Goal: Task Accomplishment & Management: Use online tool/utility

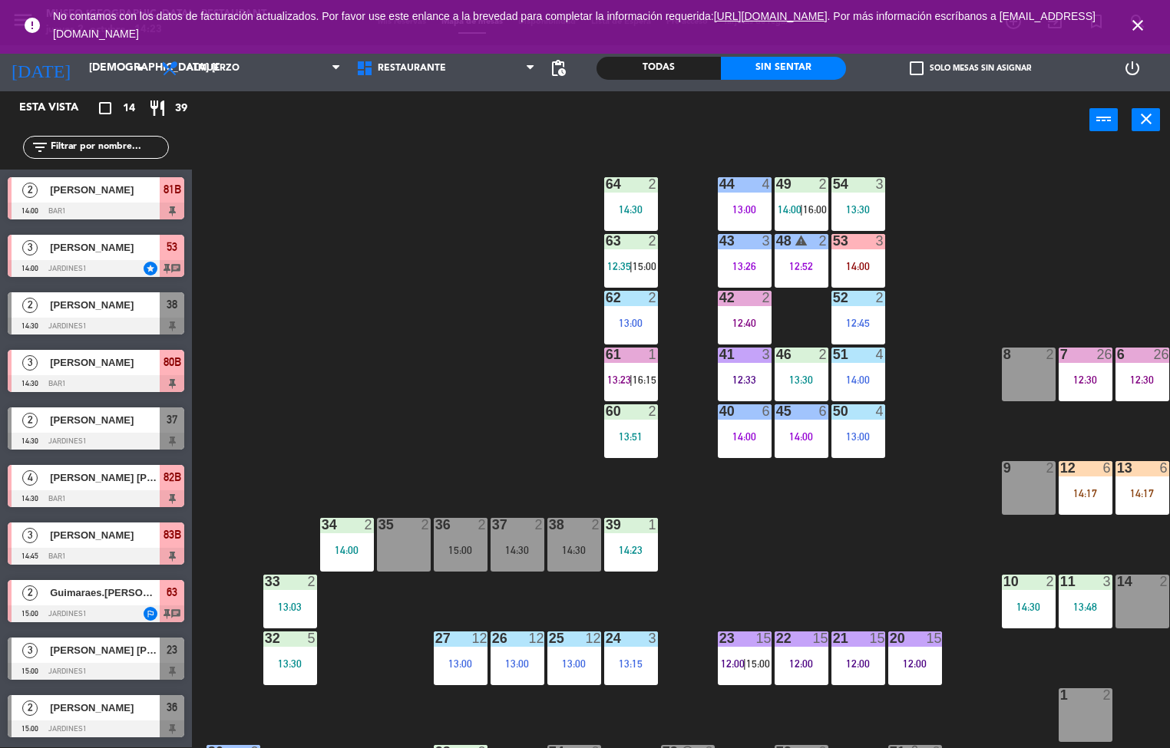
scroll to position [512, 0]
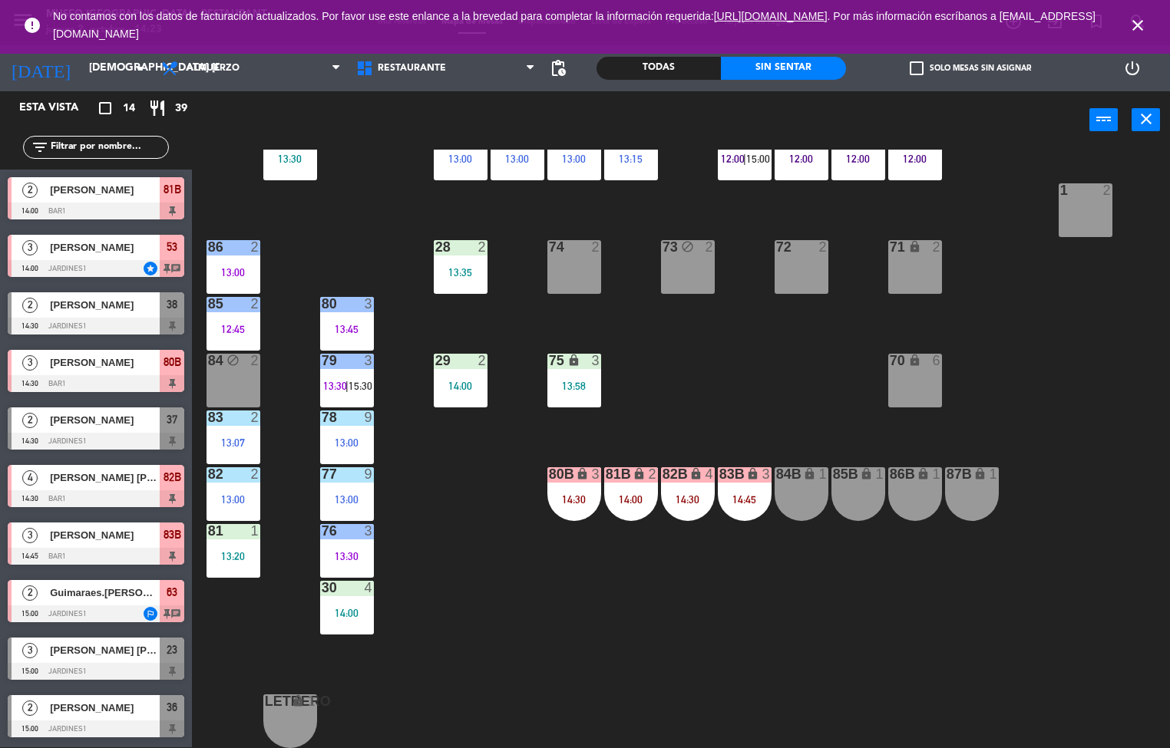
click at [346, 551] on div "13:30" at bounding box center [347, 556] width 54 height 11
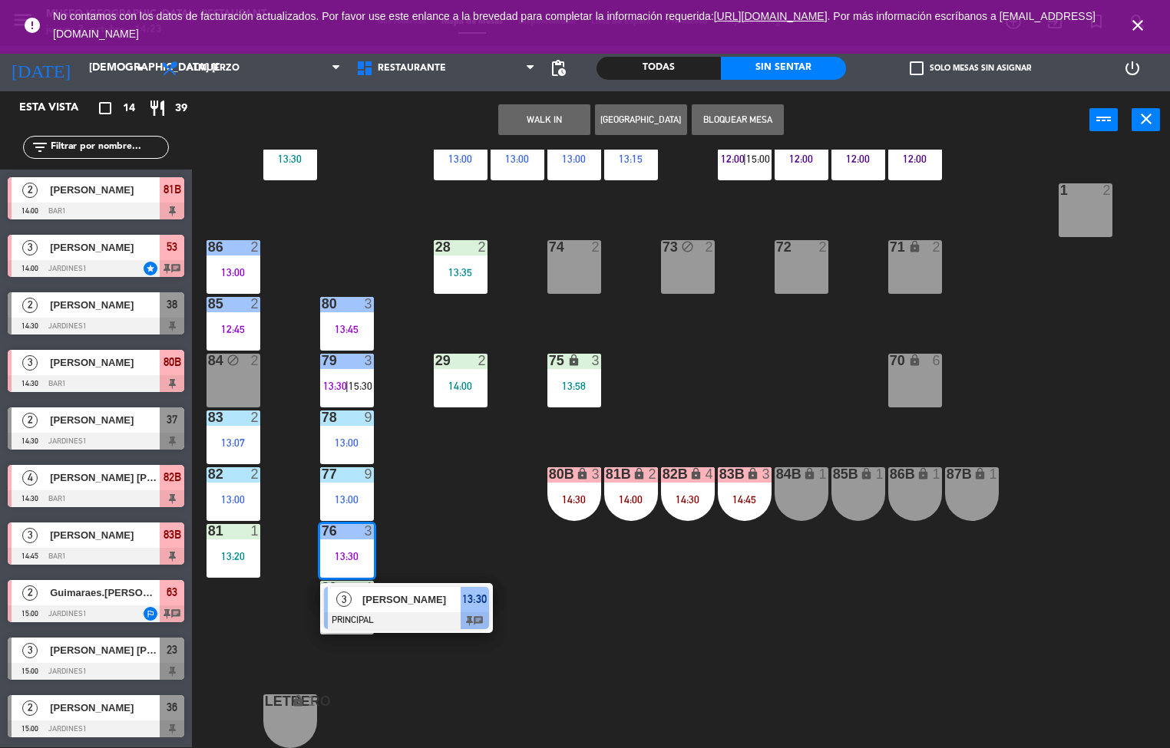
click at [426, 603] on div "[PERSON_NAME]" at bounding box center [411, 599] width 100 height 25
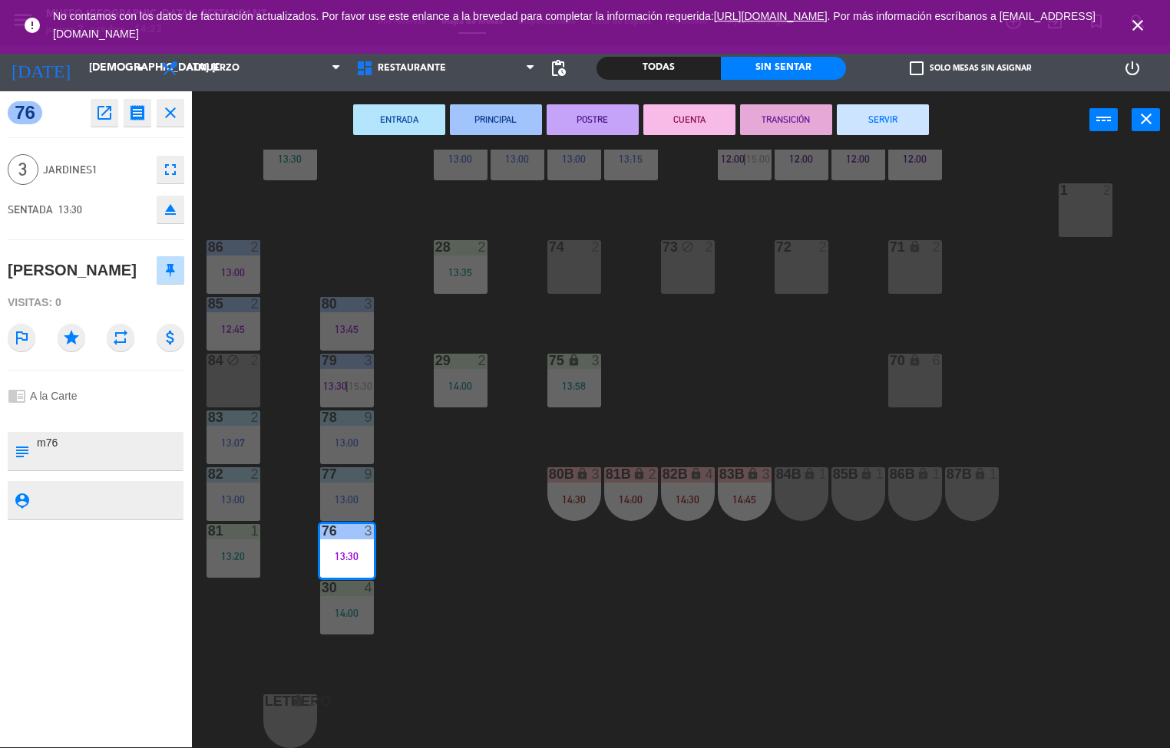
click at [668, 657] on div "44 4 13:00 49 2 14:00 | 16:00 54 3 13:30 64 2 14:30 48 warning 2 12:52 53 3 14:…" at bounding box center [686, 449] width 966 height 599
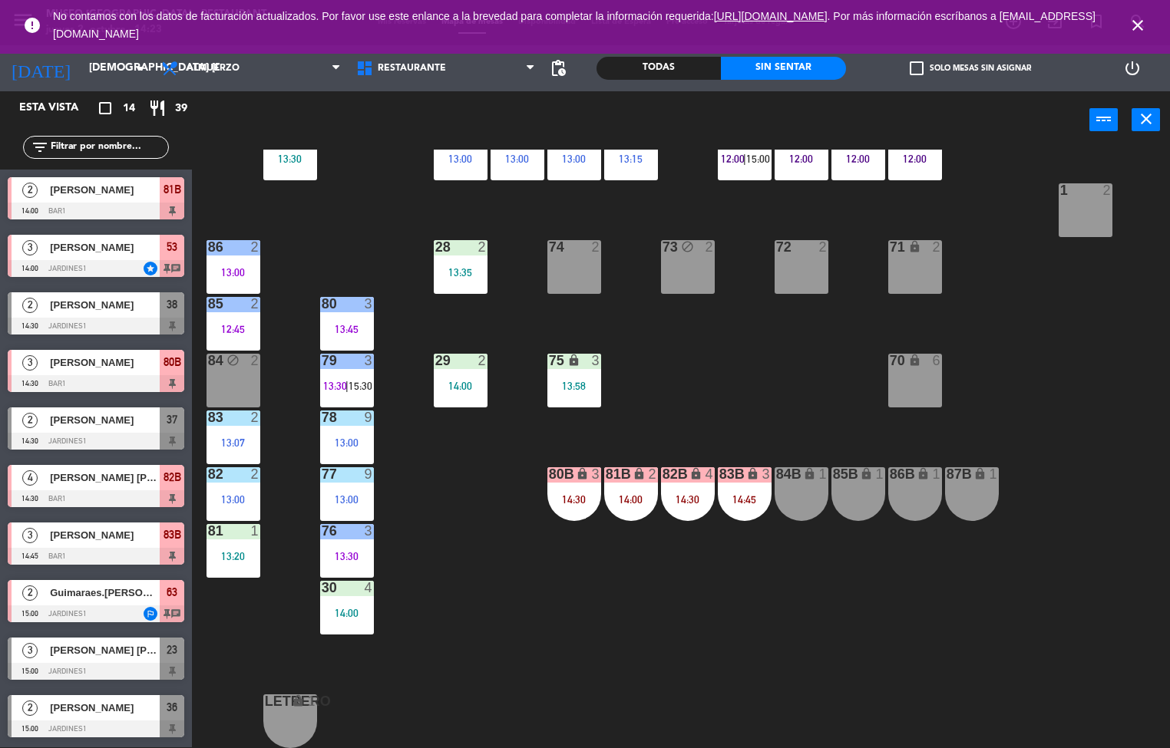
scroll to position [0, 0]
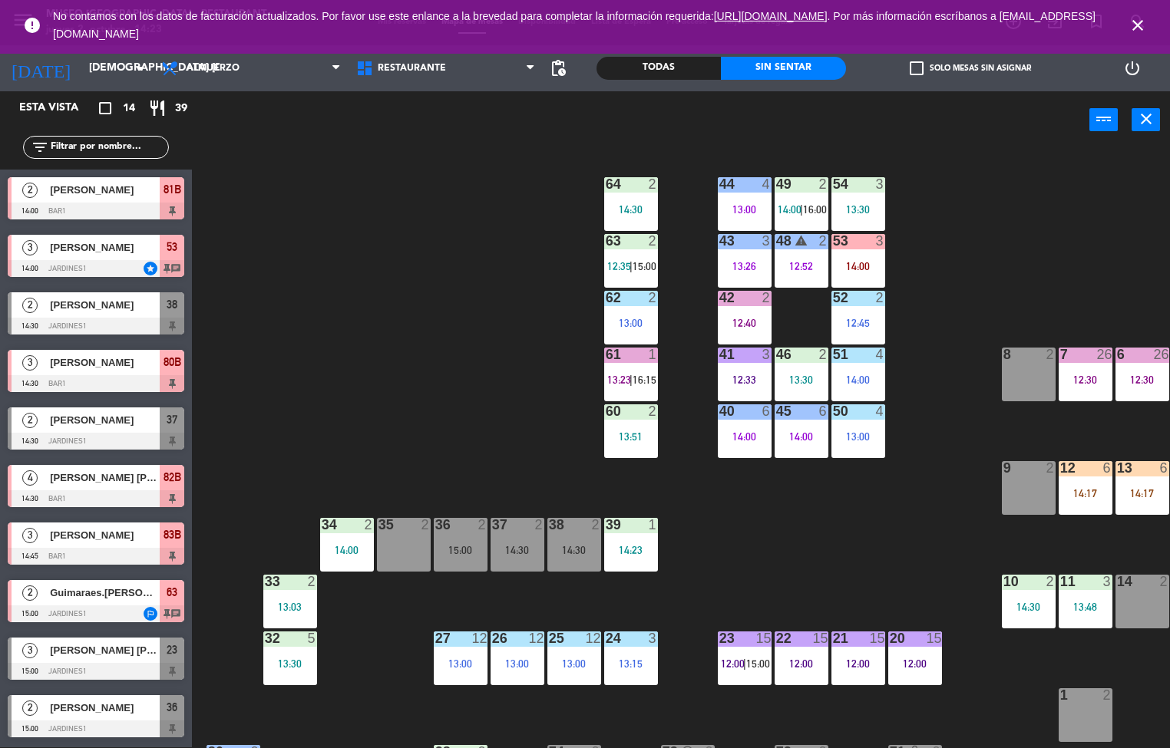
click at [1138, 28] on icon "close" at bounding box center [1137, 25] width 18 height 18
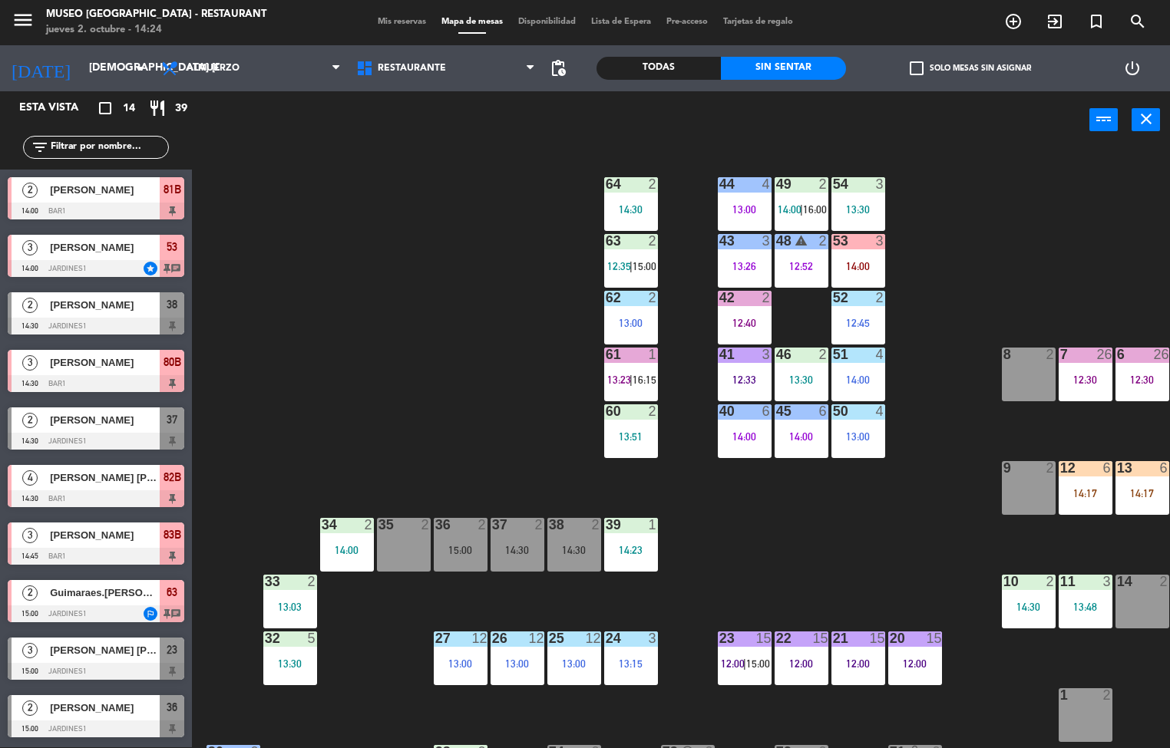
click at [804, 369] on div "46 2 13:30" at bounding box center [802, 375] width 54 height 54
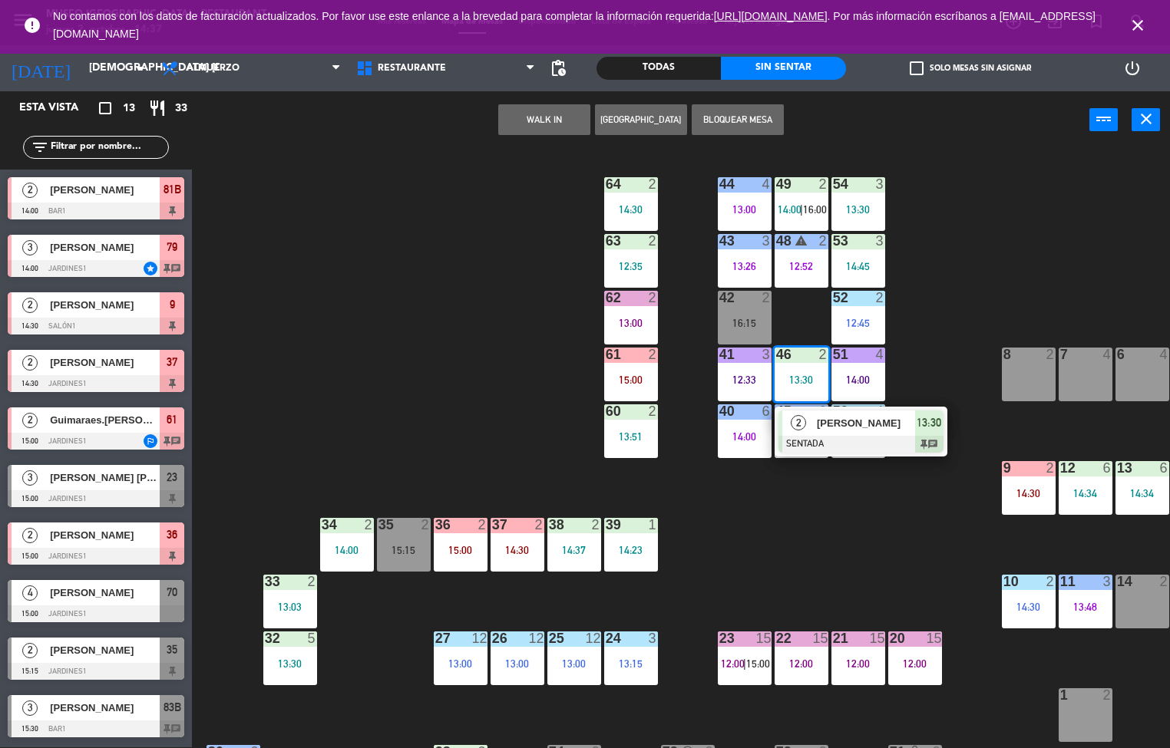
click at [877, 578] on div "44 4 13:00 49 2 14:00 | 16:00 54 3 13:30 64 2 14:30 48 warning 2 12:52 53 3 14:…" at bounding box center [686, 449] width 966 height 599
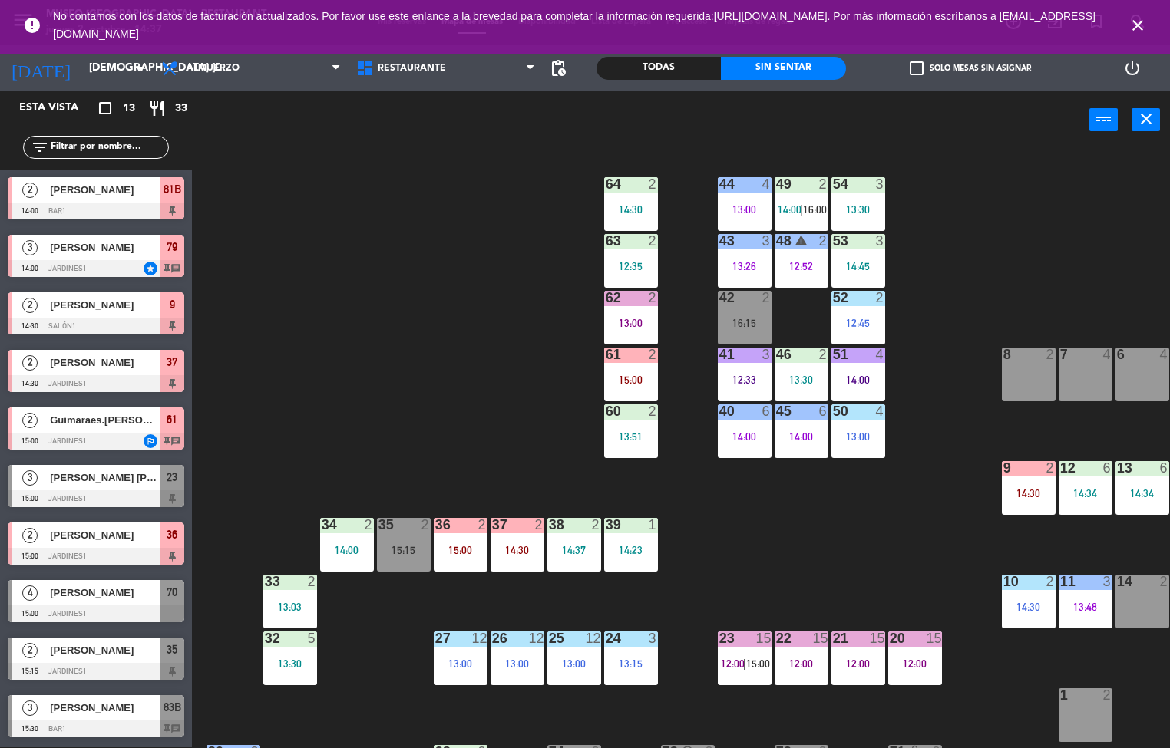
click at [805, 261] on div "12:52" at bounding box center [802, 266] width 54 height 11
click at [802, 268] on div "12:52" at bounding box center [802, 266] width 54 height 11
click at [799, 266] on div "12:52" at bounding box center [802, 266] width 54 height 11
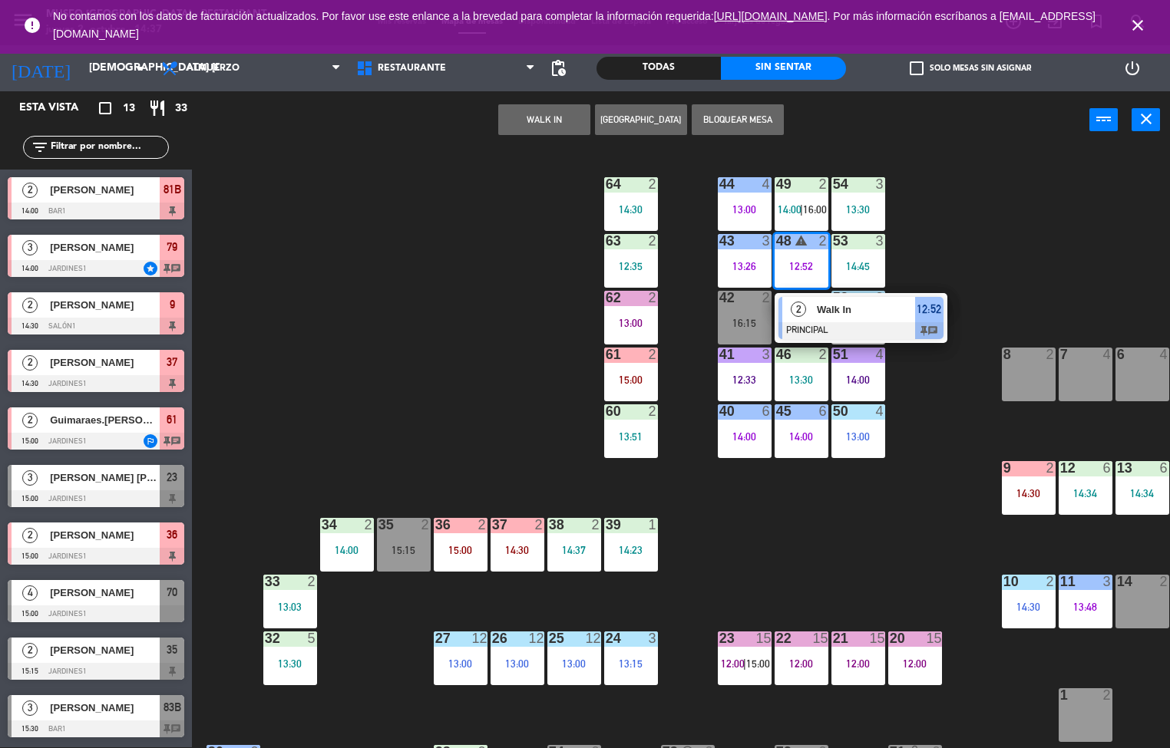
click at [837, 336] on div at bounding box center [860, 330] width 165 height 17
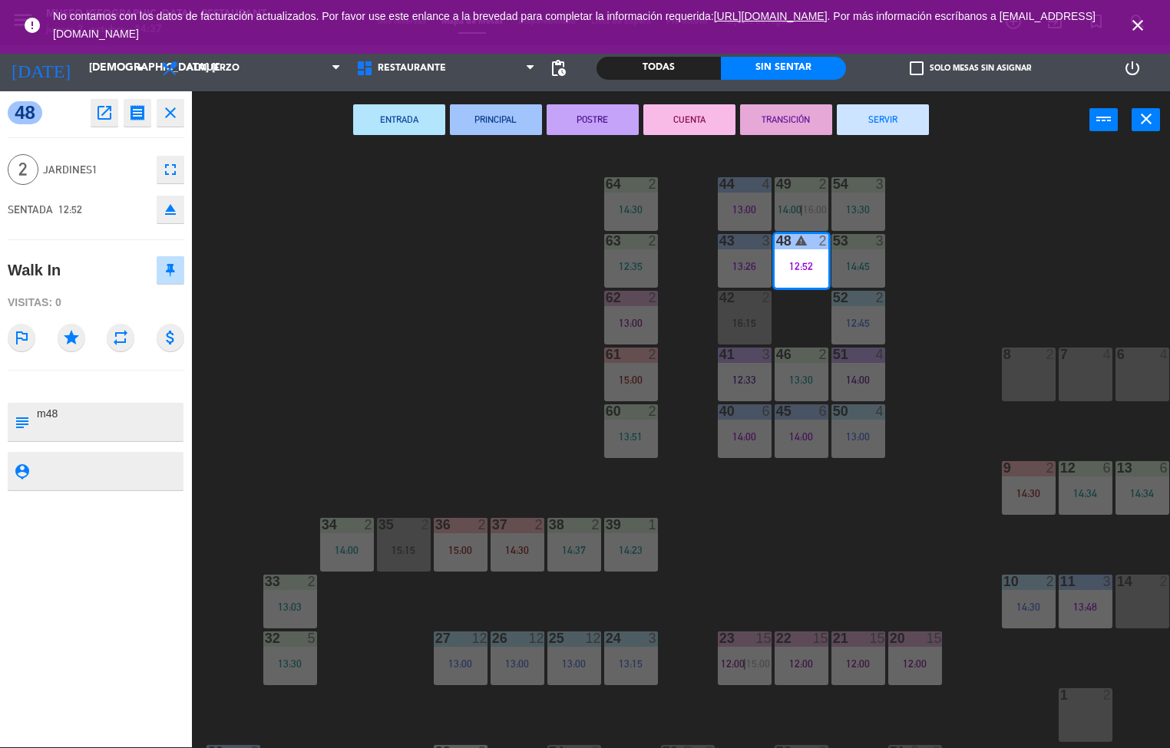
click at [599, 117] on button "POSTRE" at bounding box center [593, 119] width 92 height 31
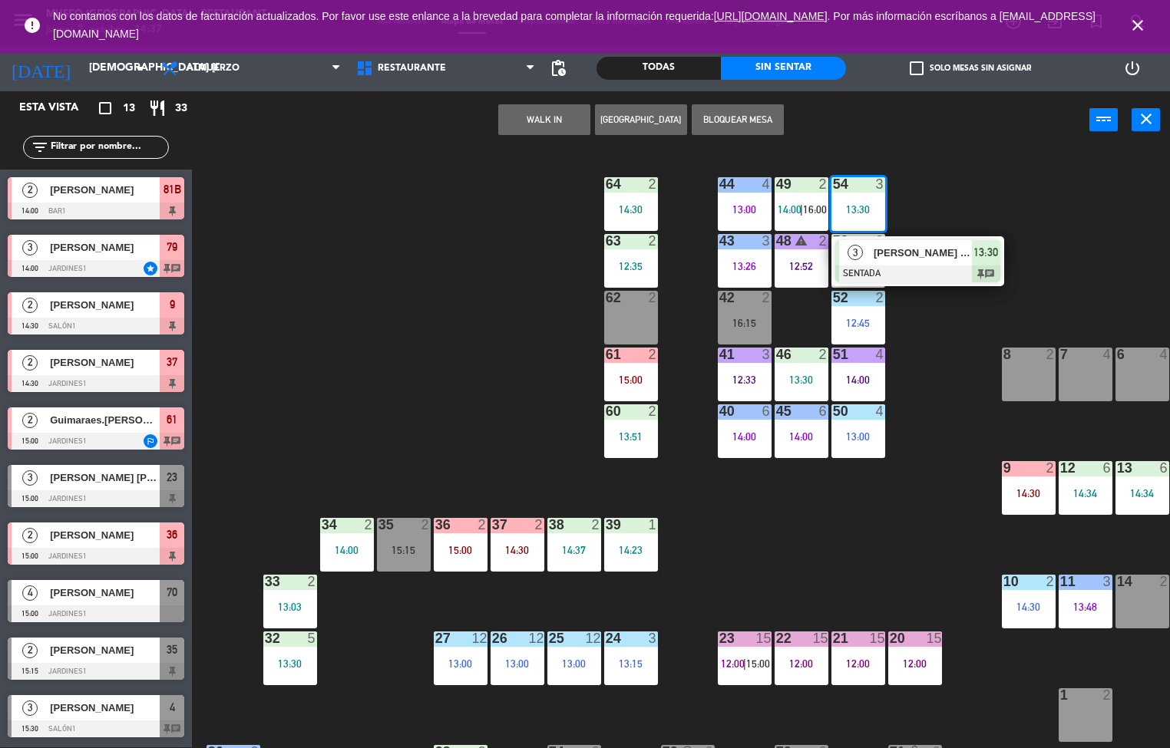
click at [954, 268] on div at bounding box center [917, 274] width 165 height 17
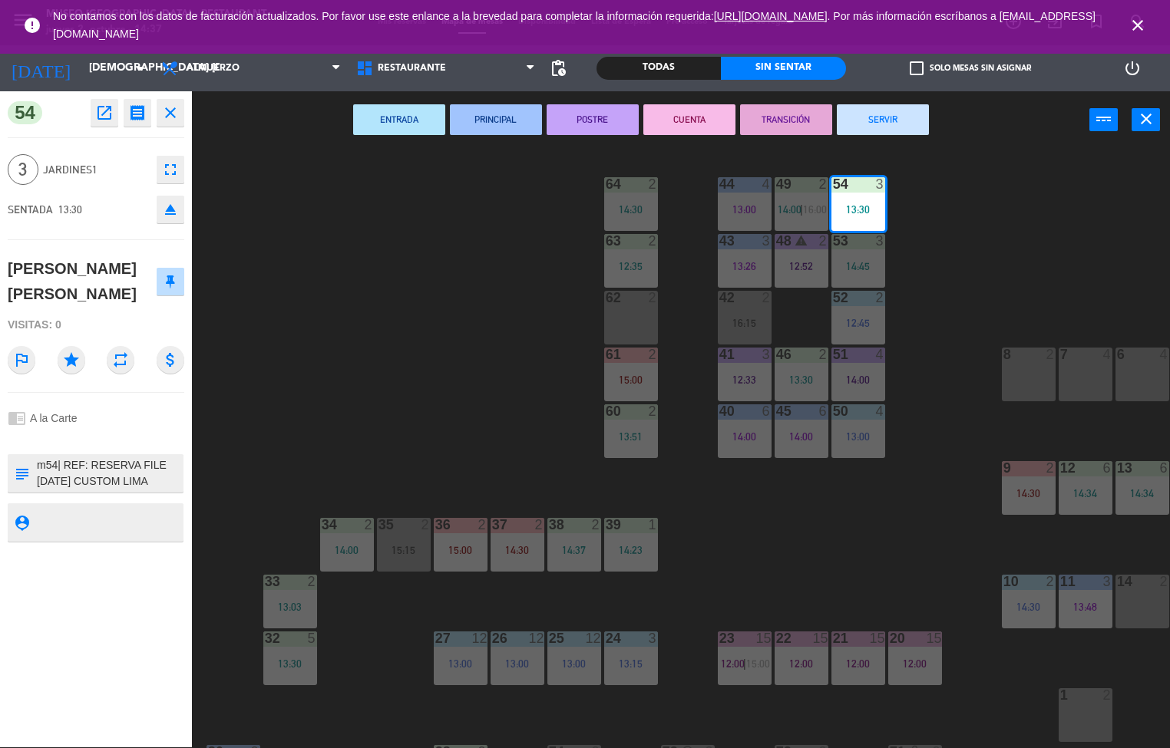
click at [489, 118] on button "PRINCIPAL" at bounding box center [496, 119] width 92 height 31
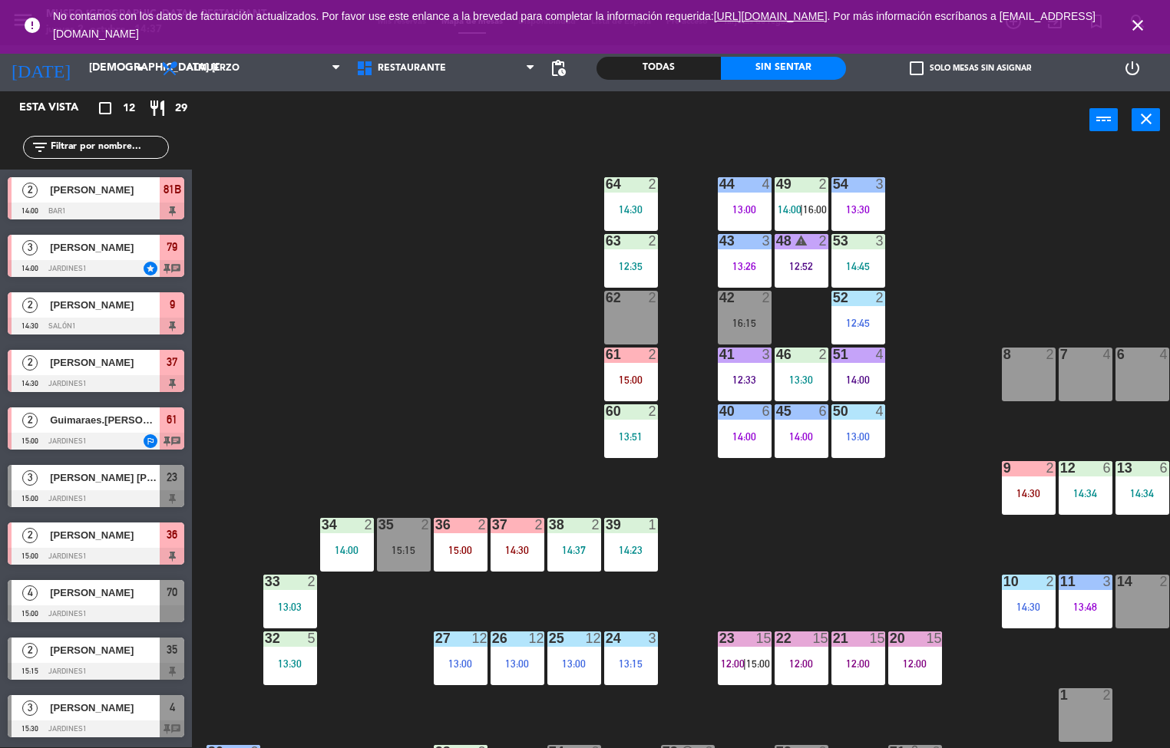
click at [802, 208] on span "|" at bounding box center [801, 209] width 3 height 12
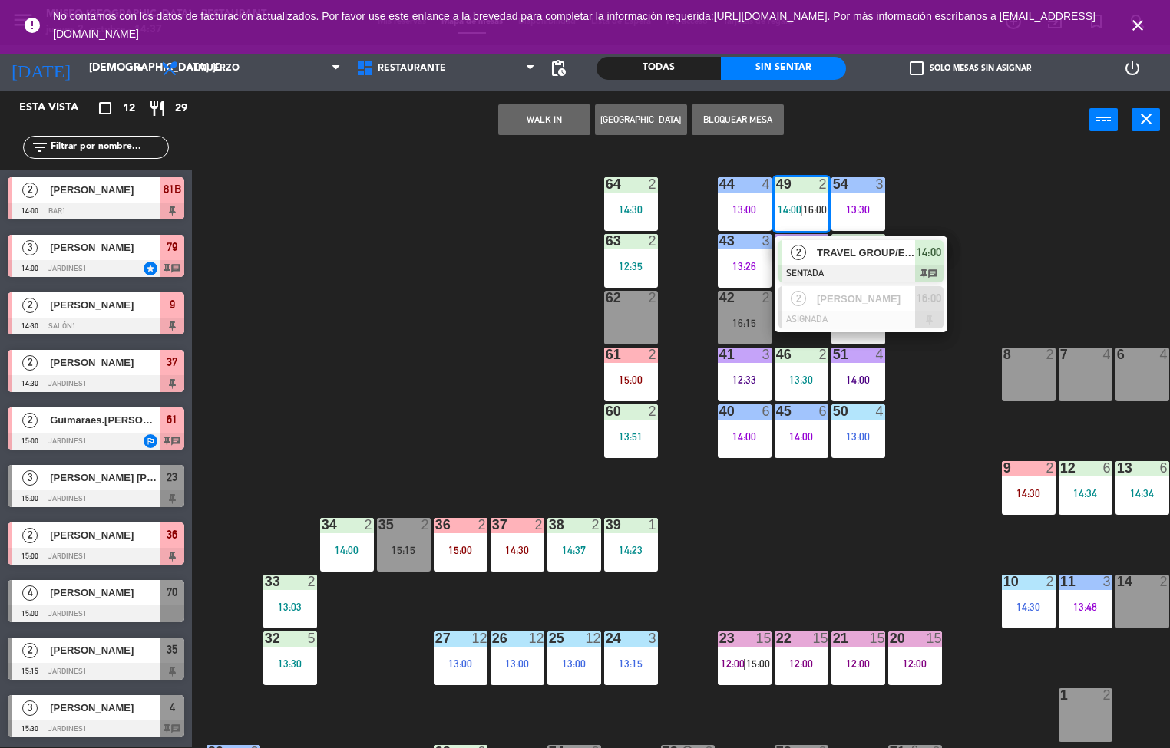
click at [868, 275] on div at bounding box center [860, 274] width 165 height 17
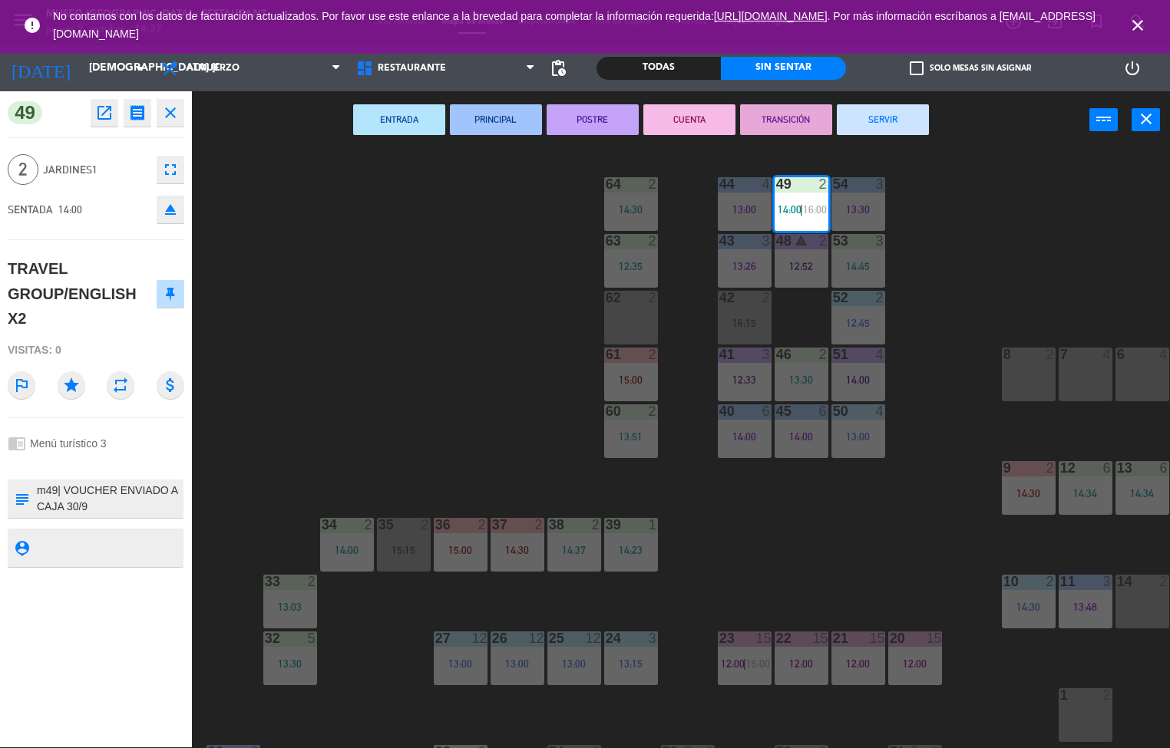
click at [399, 117] on button "ENTRADA" at bounding box center [399, 119] width 92 height 31
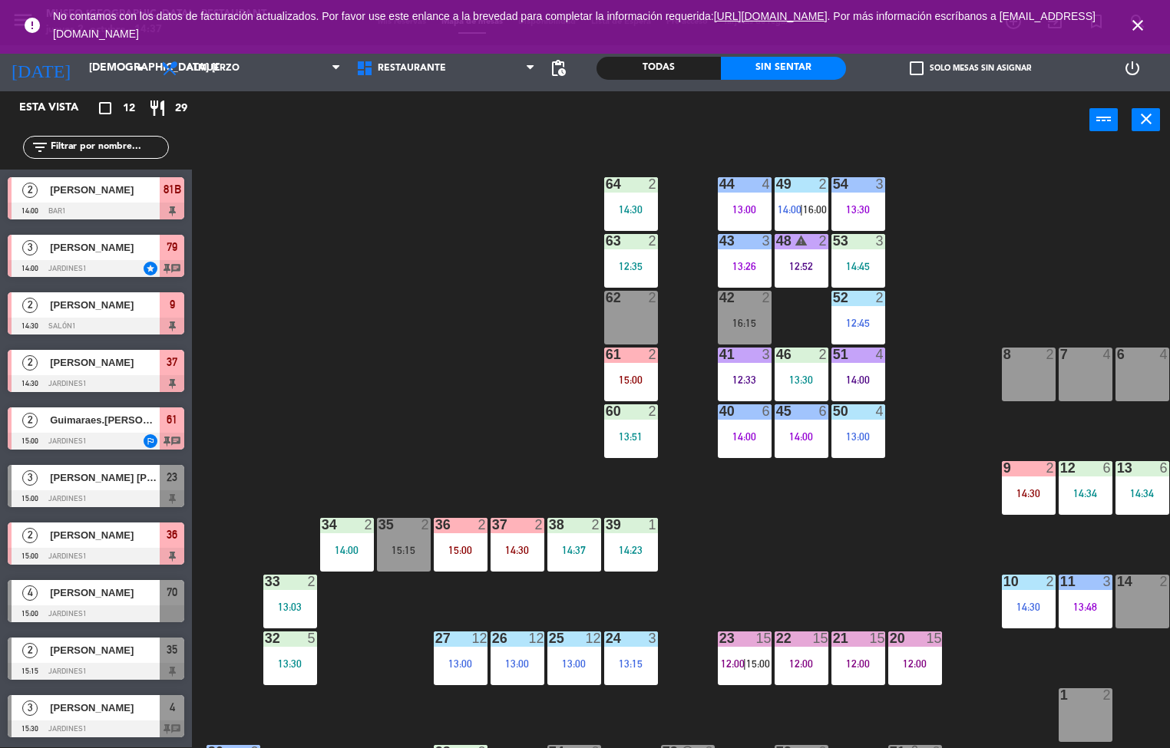
click at [942, 350] on div "44 4 13:00 49 2 14:00 | 16:00 54 3 13:30 64 2 14:30 48 warning 2 12:52 53 3 14:…" at bounding box center [686, 449] width 966 height 599
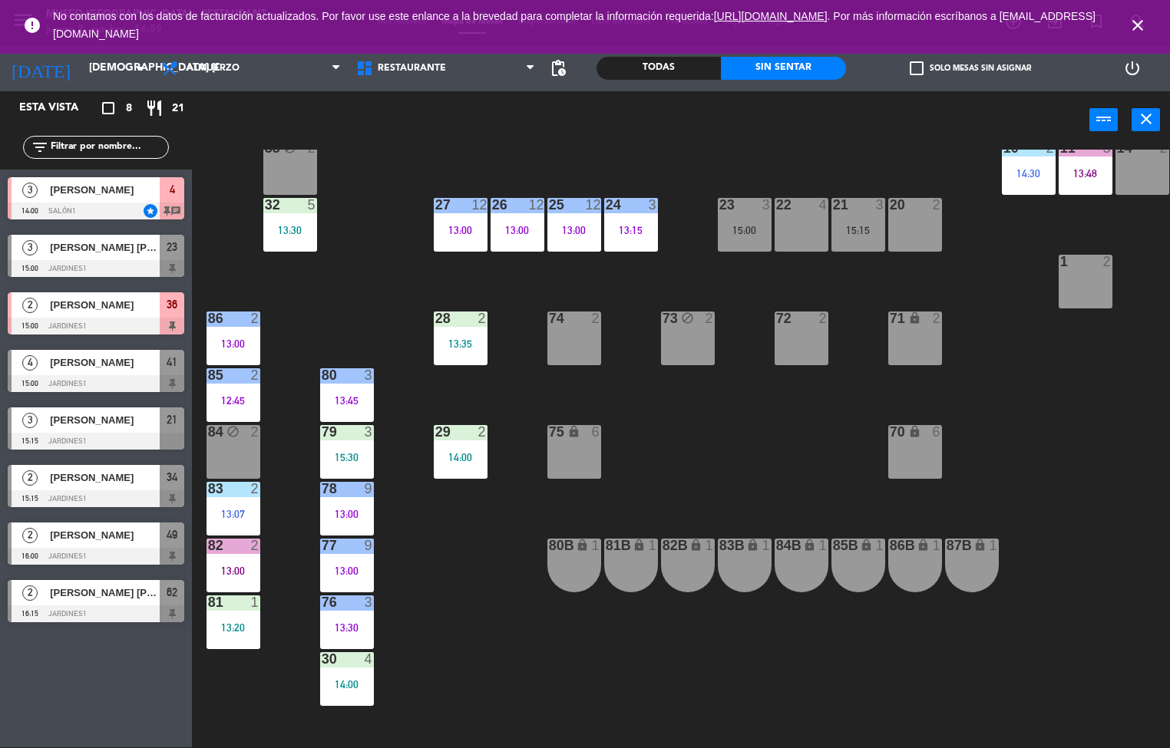
scroll to position [461, 0]
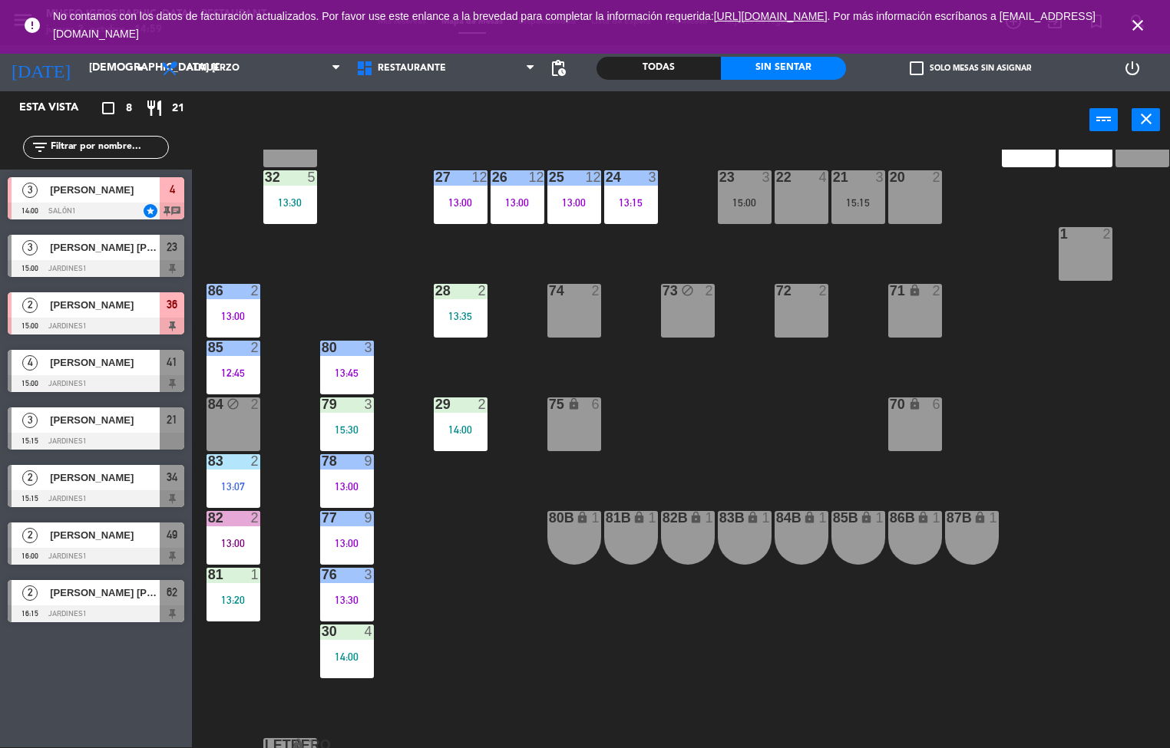
click at [371, 516] on div "9" at bounding box center [368, 518] width 9 height 14
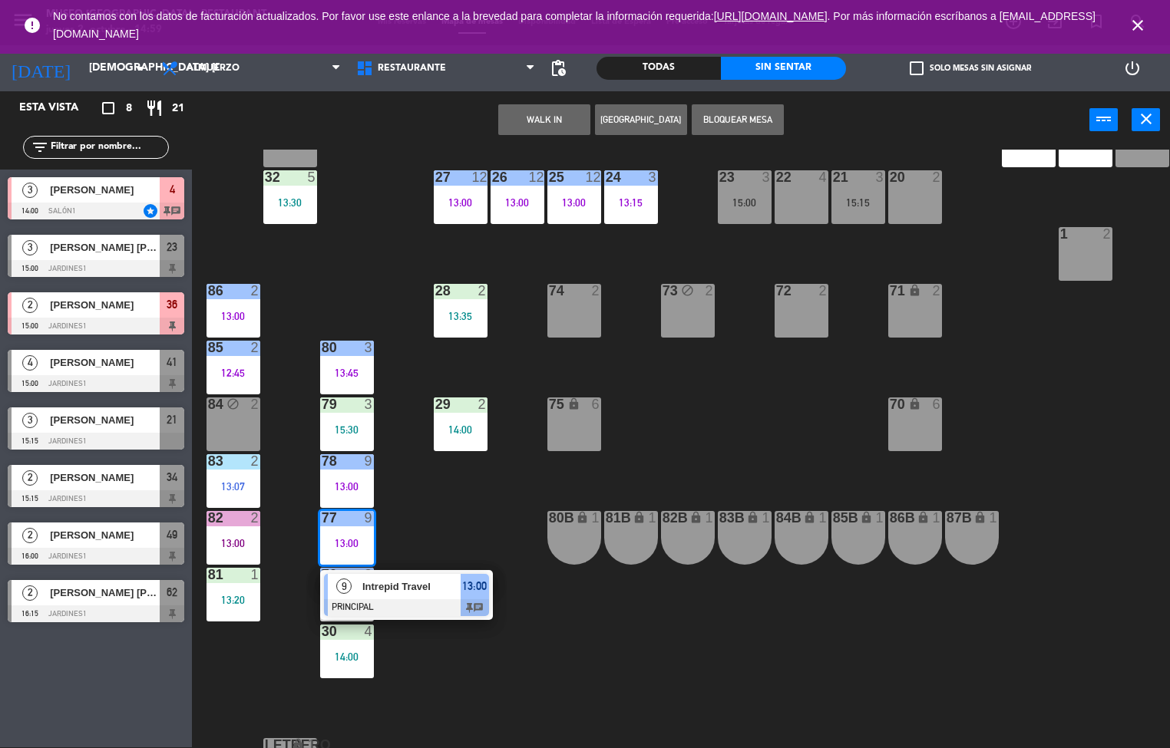
click at [411, 600] on div at bounding box center [406, 608] width 165 height 17
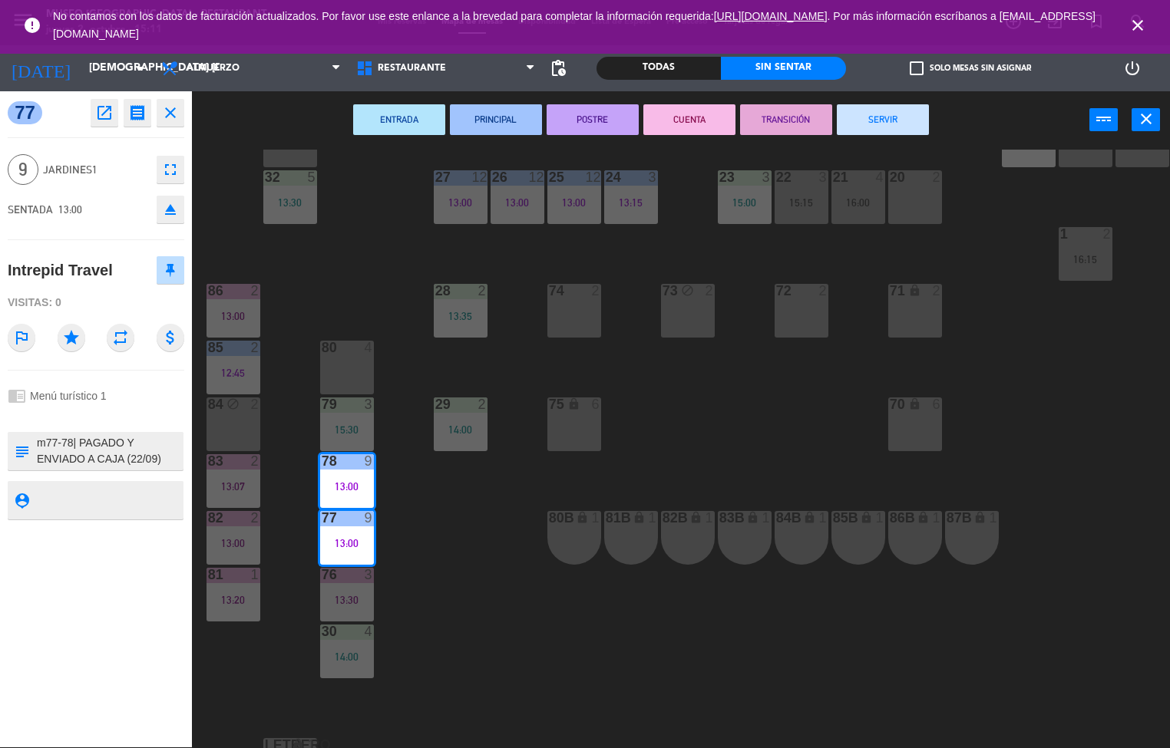
click at [636, 557] on div "81B lock 1" at bounding box center [631, 538] width 54 height 54
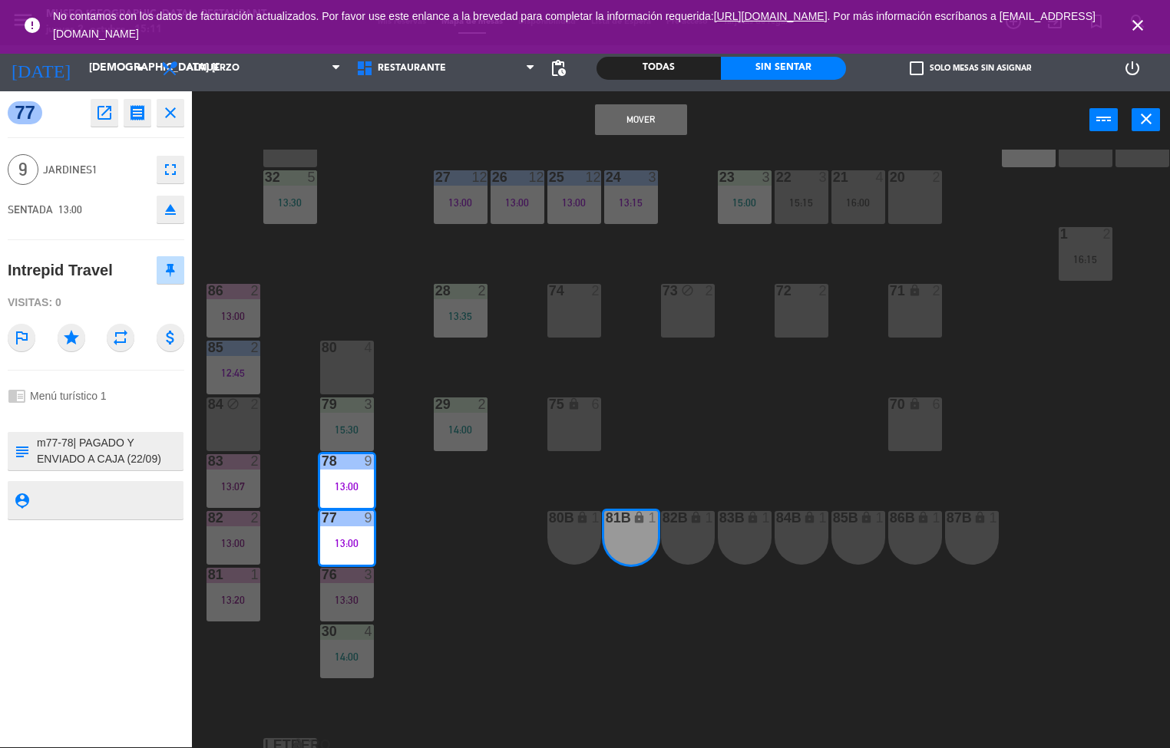
click at [795, 411] on div "44 4 13:00 49 2 14:00 | 16:00 54 3 13:30 64 2 14:30 48 warning 2 12:52 53 3 14:…" at bounding box center [686, 449] width 966 height 599
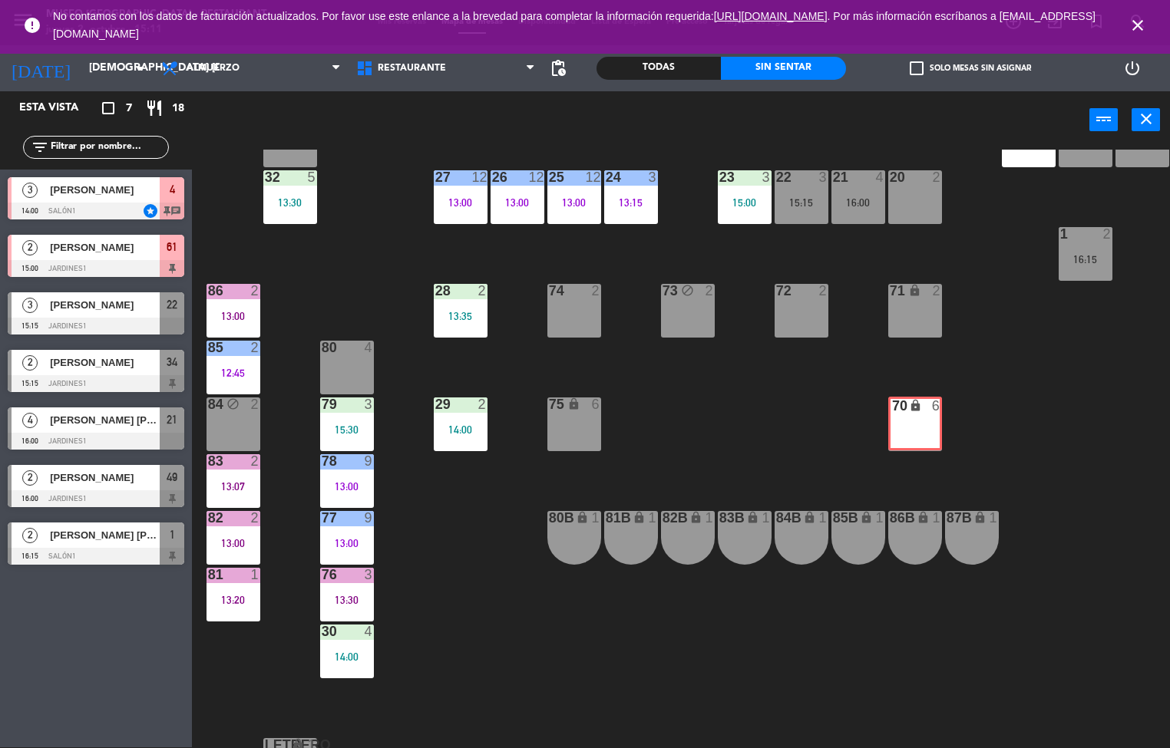
click at [993, 473] on div "44 4 13:00 49 2 14:00 | 16:00 54 3 13:30 64 2 14:30 48 warning 2 12:52 53 3 14:…" at bounding box center [686, 449] width 966 height 599
click at [986, 533] on div "87B lock 1" at bounding box center [972, 538] width 54 height 54
click at [1023, 398] on div "44 4 13:00 49 2 14:00 | 16:00 54 3 13:30 64 2 14:30 48 warning 2 12:52 53 3 14:…" at bounding box center [686, 449] width 966 height 599
click at [1012, 438] on div "44 4 13:00 49 2 14:00 | 16:00 54 3 13:30 64 2 14:30 48 warning 2 12:52 53 3 14:…" at bounding box center [686, 449] width 966 height 599
click at [1099, 397] on div "44 4 13:00 49 2 14:00 | 16:00 54 3 13:30 64 2 14:30 48 warning 2 12:52 53 3 14:…" at bounding box center [686, 449] width 966 height 599
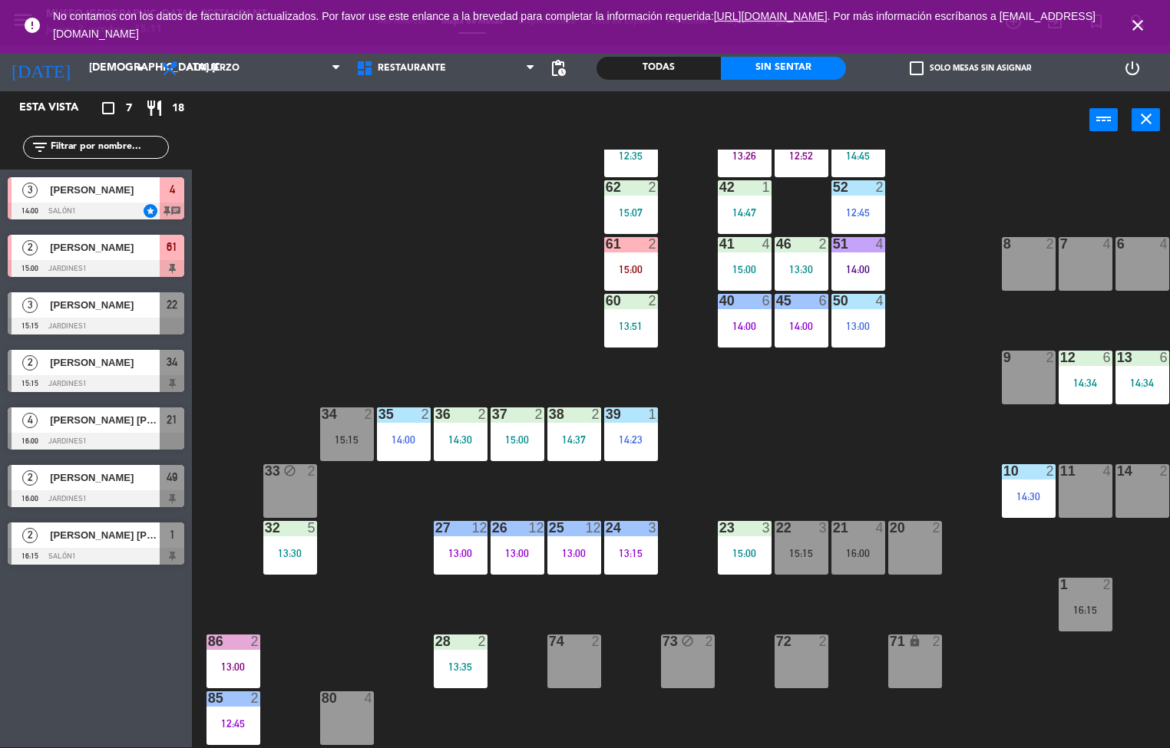
scroll to position [2, 0]
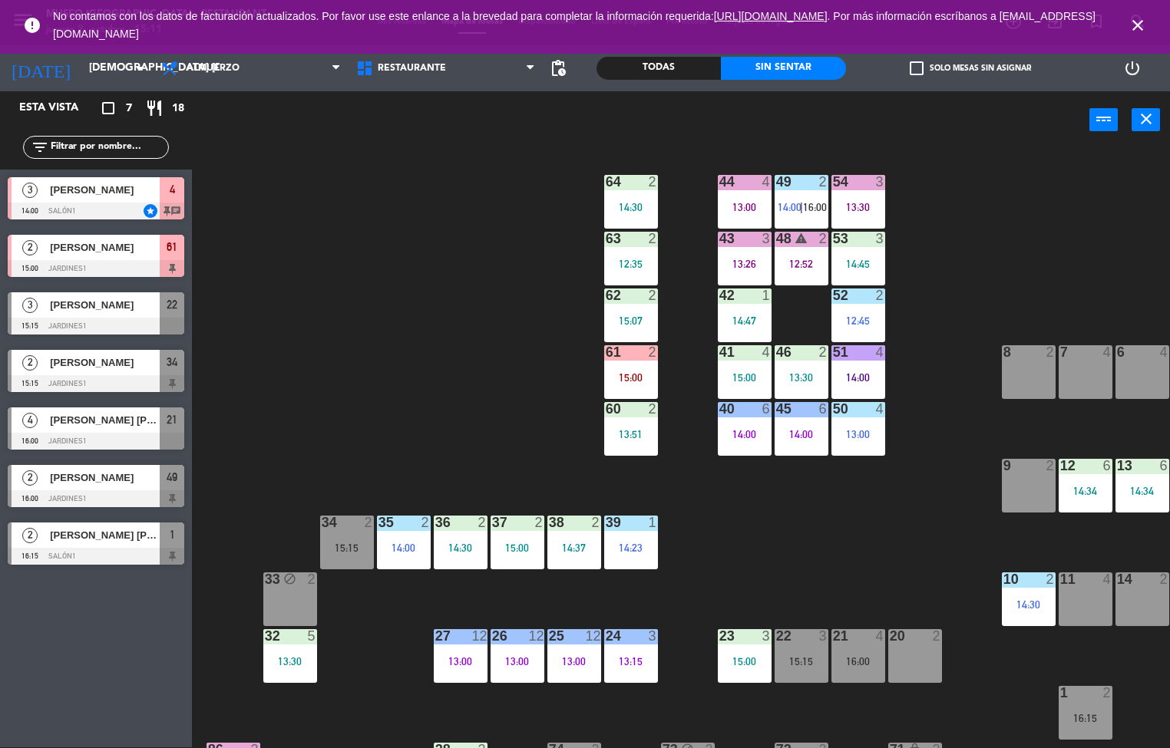
click at [993, 468] on div "9" at bounding box center [1002, 466] width 25 height 14
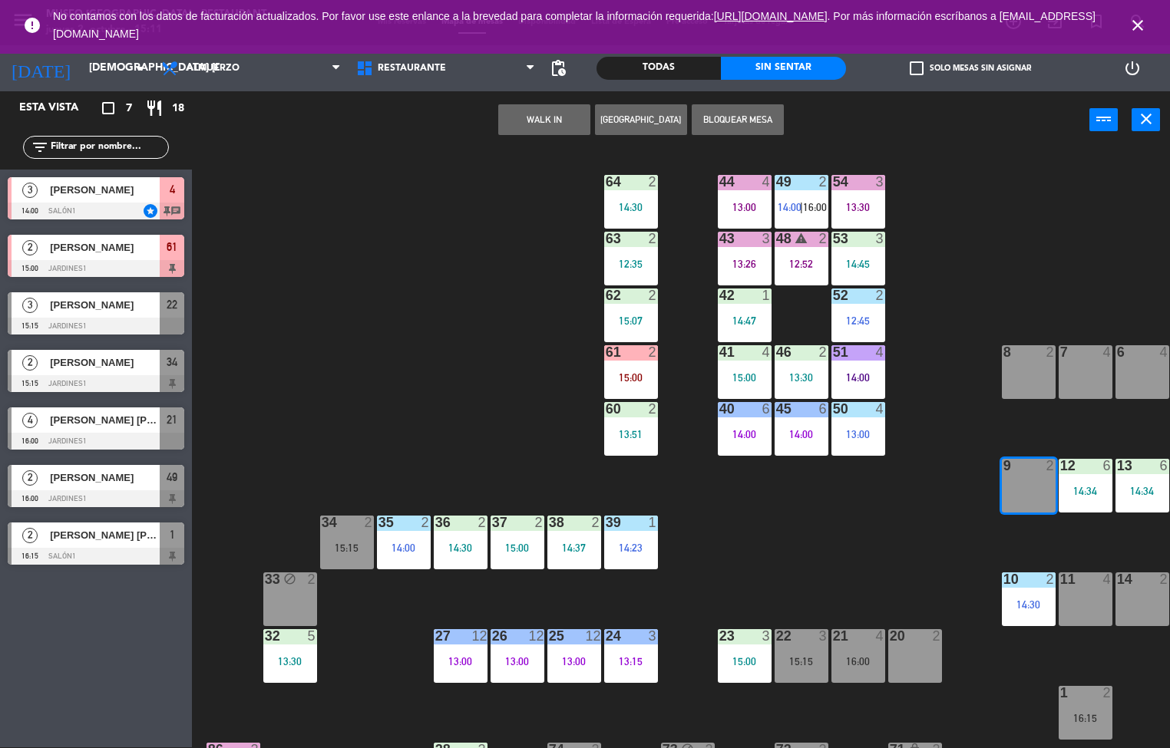
scroll to position [0, 0]
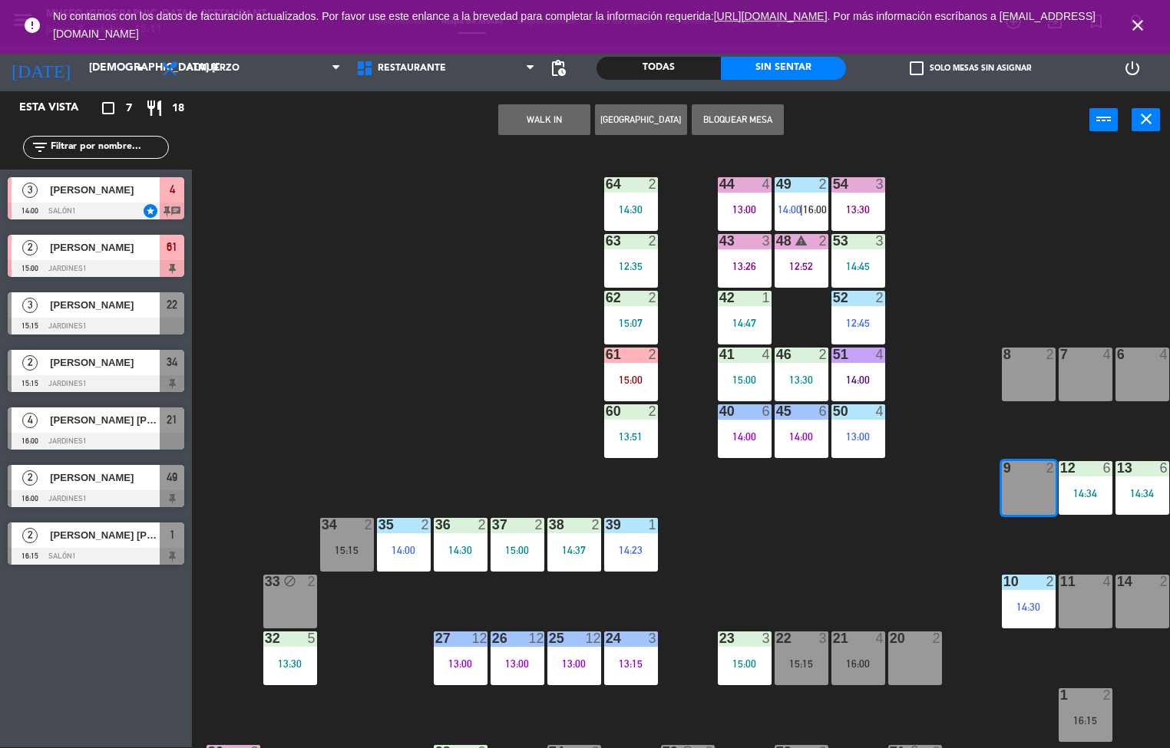
click at [1002, 507] on div "9 2" at bounding box center [1029, 488] width 54 height 54
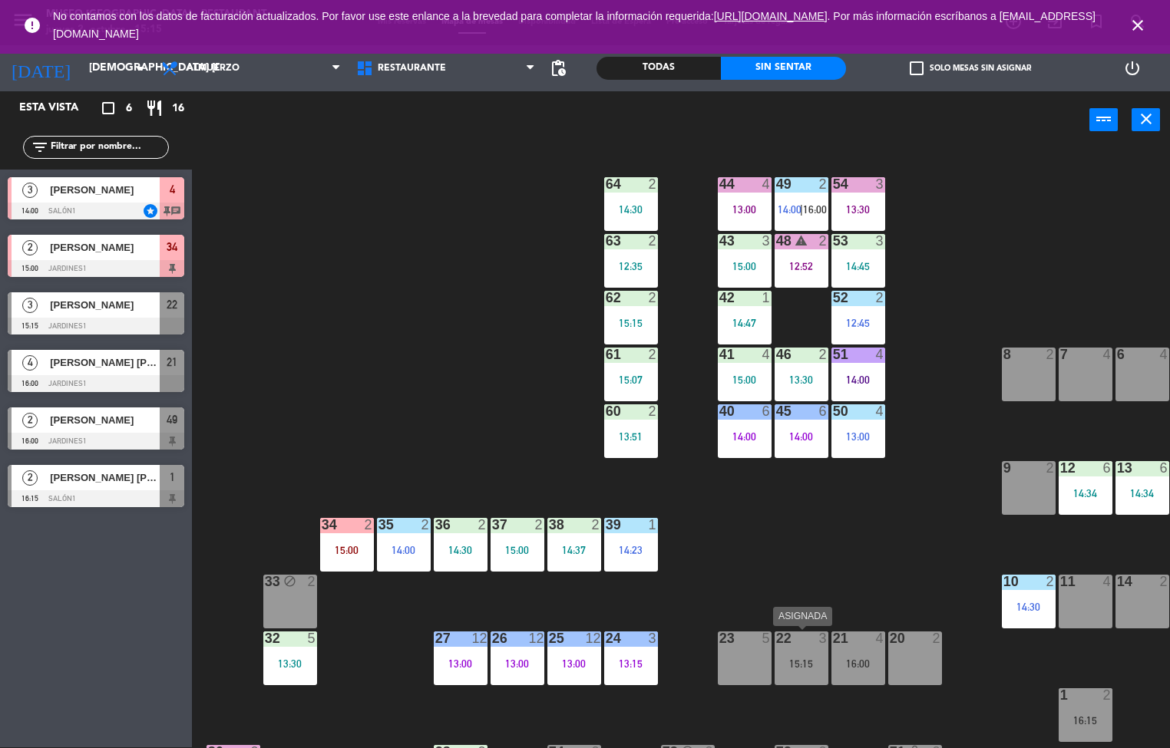
click at [735, 270] on div "15:00" at bounding box center [745, 266] width 54 height 11
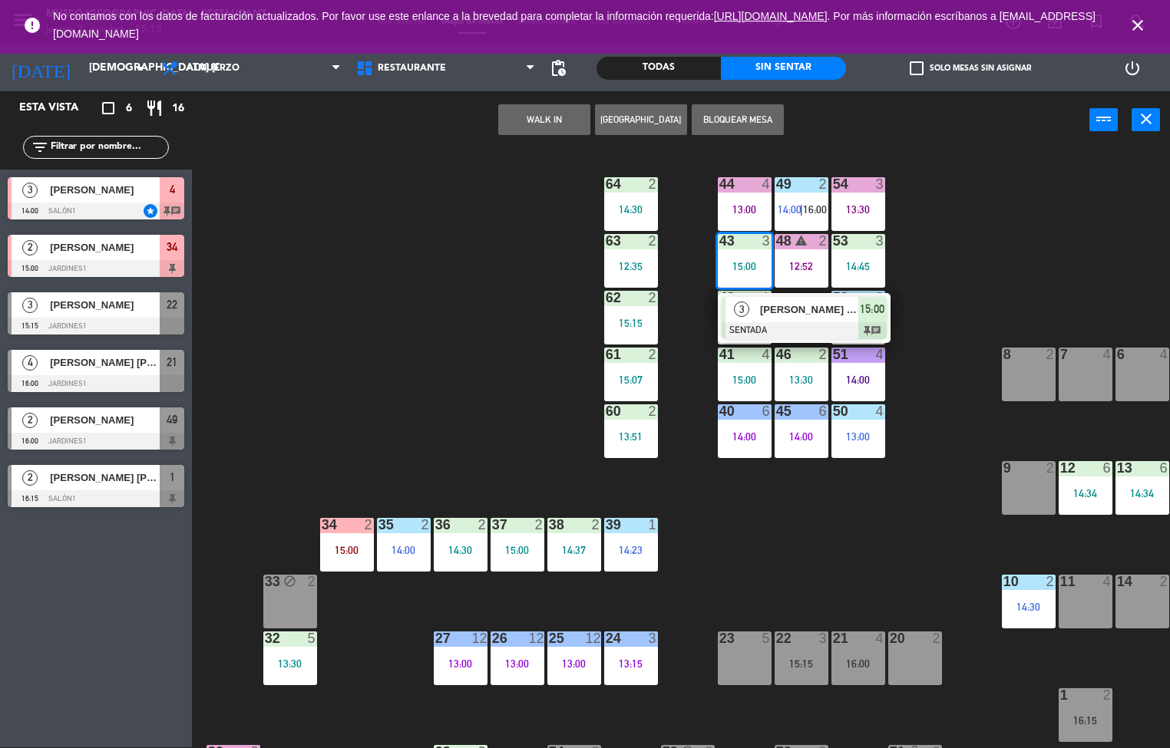
click at [836, 309] on span "[PERSON_NAME] [PERSON_NAME]" at bounding box center [809, 310] width 98 height 16
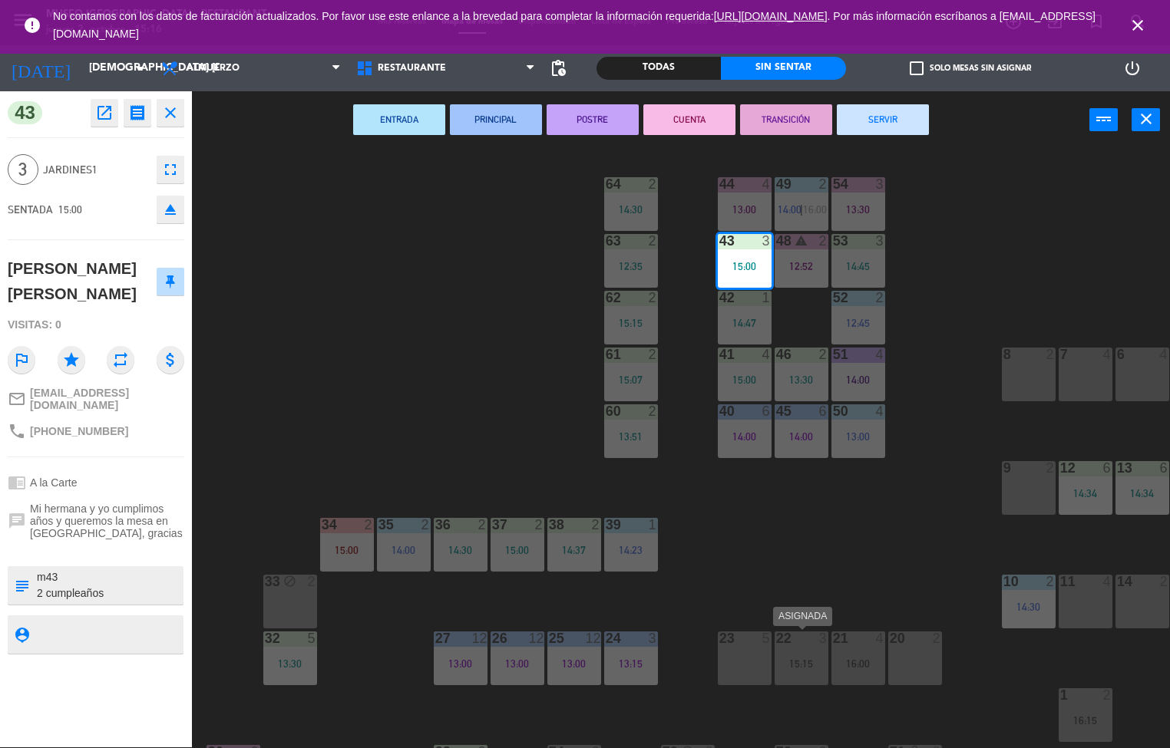
click at [864, 535] on div "44 4 13:00 49 2 14:00 | 16:00 54 3 13:30 64 2 14:30 48 warning 2 12:52 53 3 14:…" at bounding box center [686, 449] width 966 height 599
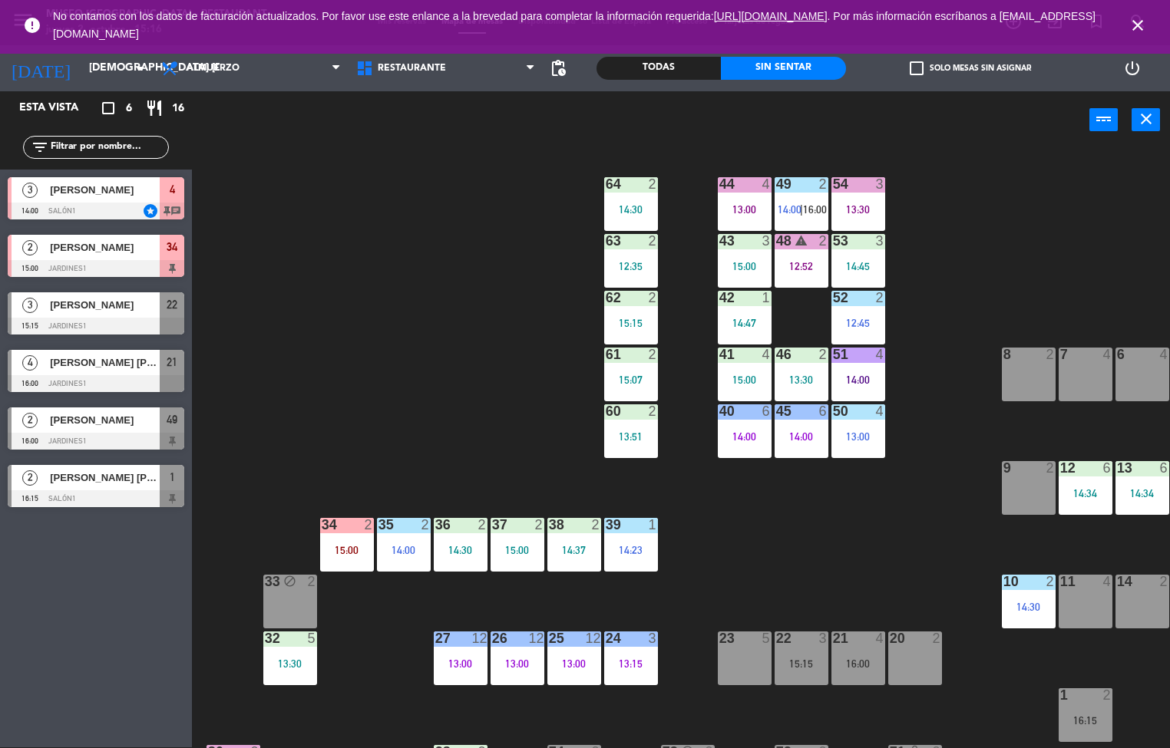
click at [640, 196] on div "64 2 14:30" at bounding box center [631, 204] width 54 height 54
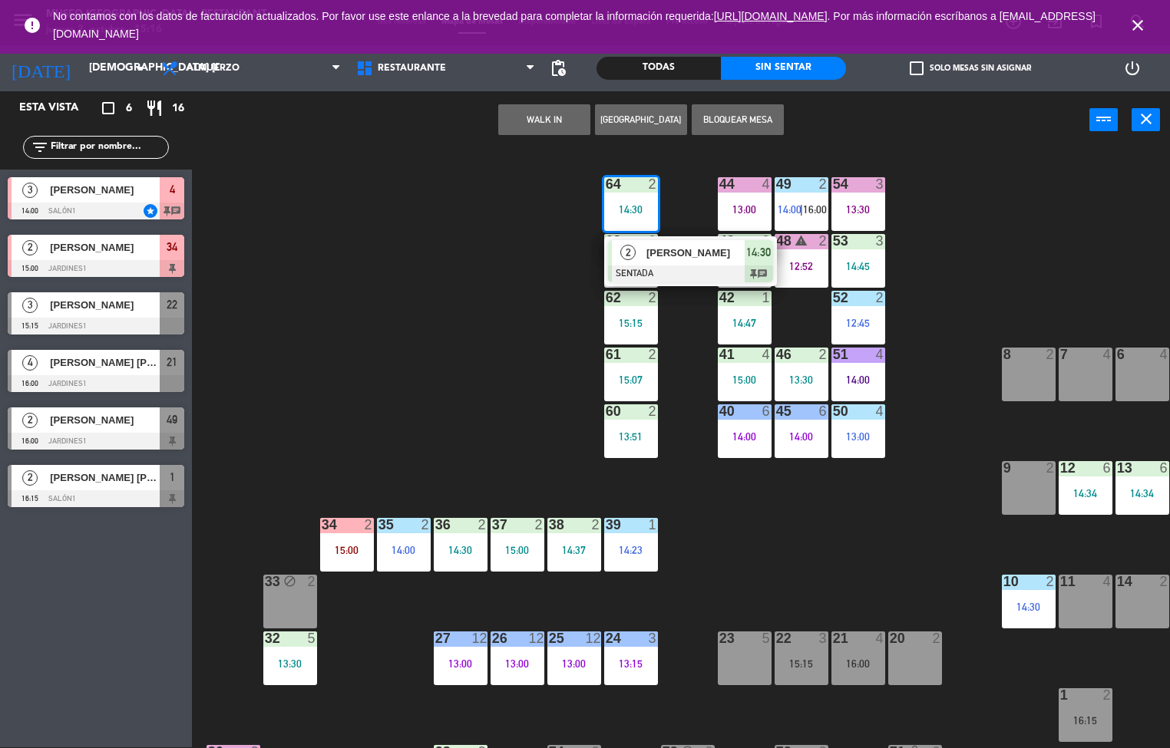
click at [694, 258] on span "[PERSON_NAME]" at bounding box center [695, 253] width 98 height 16
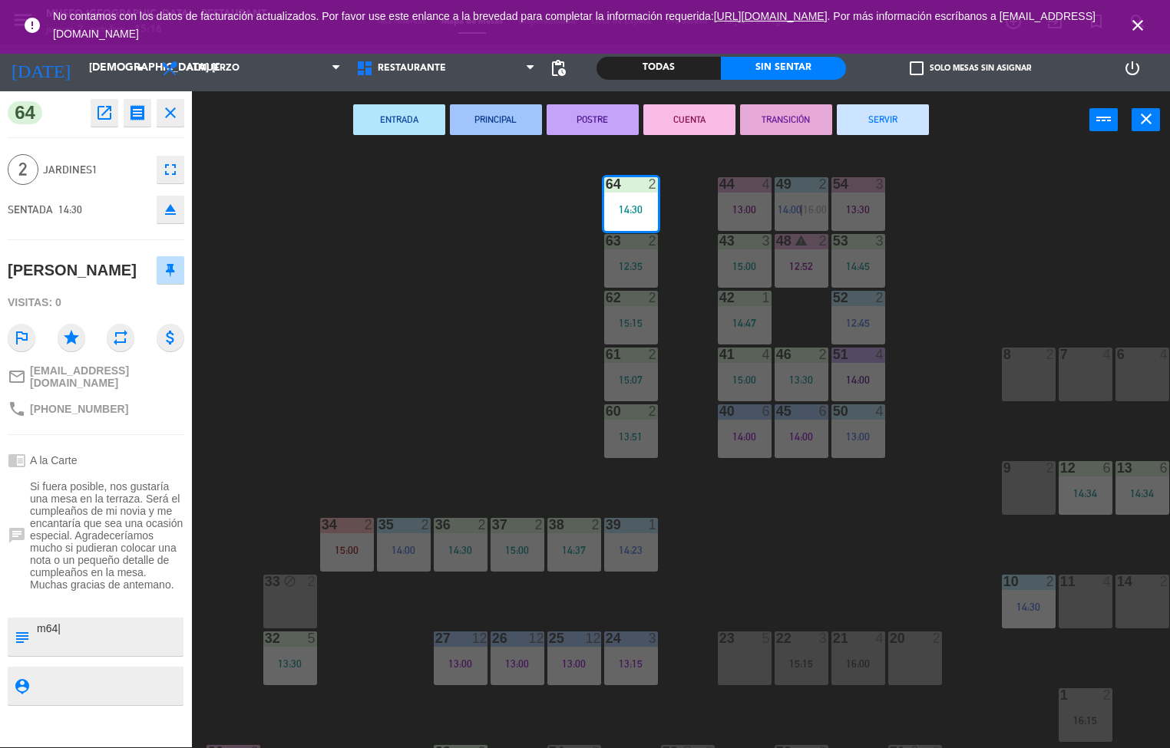
click at [966, 238] on div "44 4 13:00 49 2 14:00 | 16:00 54 3 13:30 64 2 14:30 48 warning 2 12:52 53 3 14:…" at bounding box center [686, 449] width 966 height 599
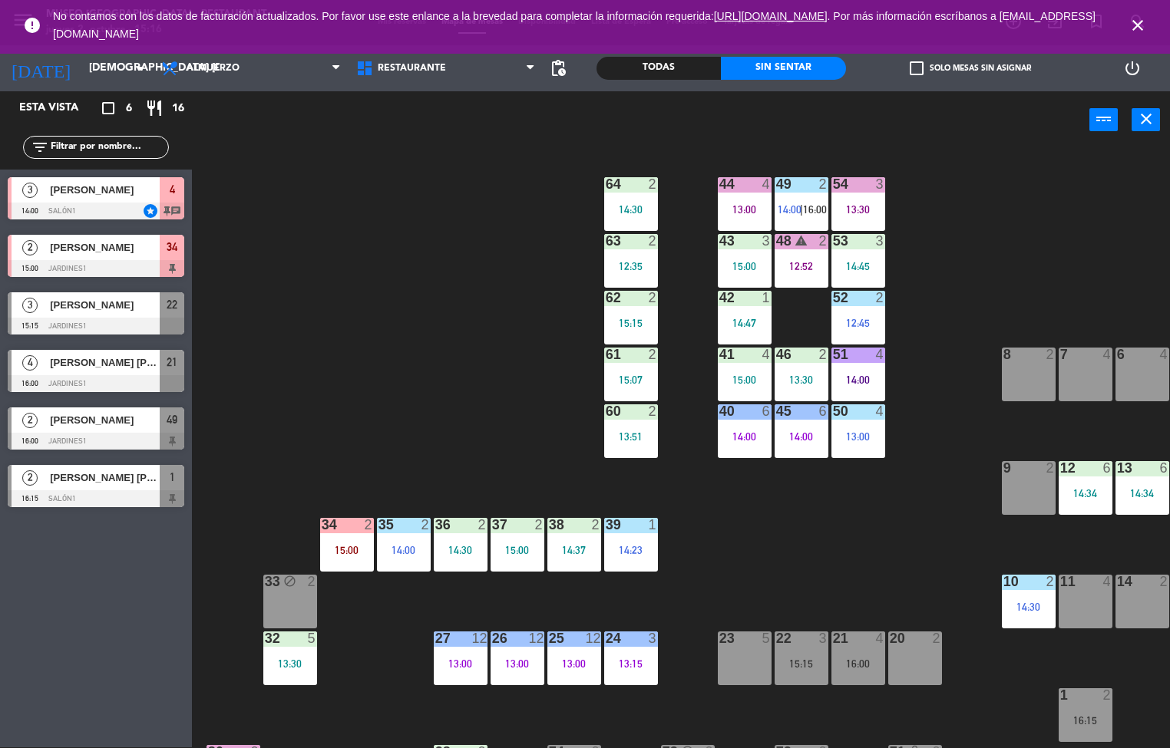
click at [857, 210] on div "13:30" at bounding box center [858, 209] width 54 height 11
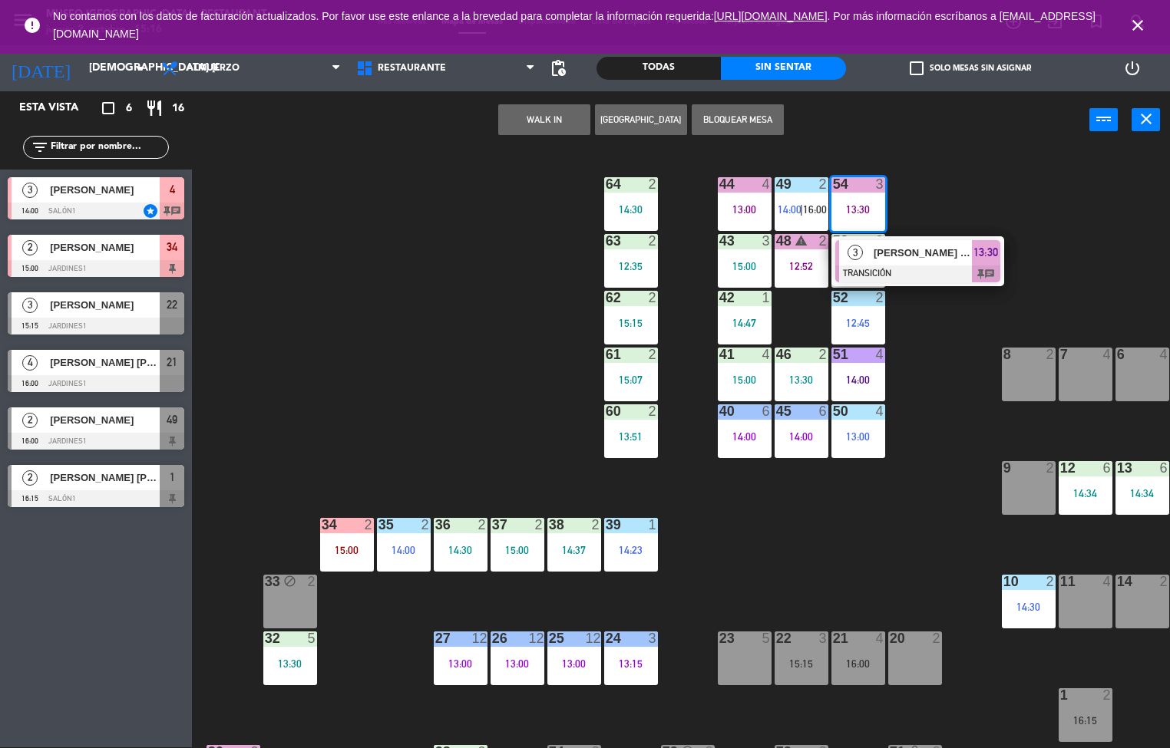
click at [940, 281] on div at bounding box center [917, 274] width 165 height 17
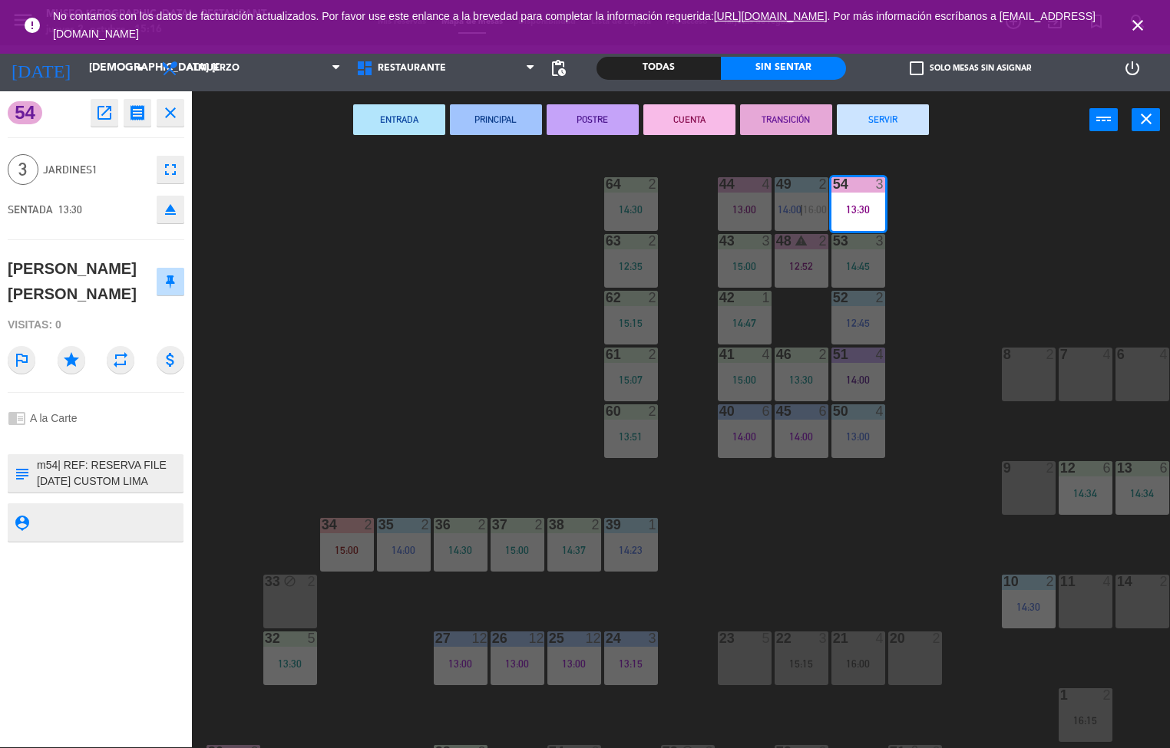
click at [910, 132] on button "SERVIR" at bounding box center [883, 119] width 92 height 31
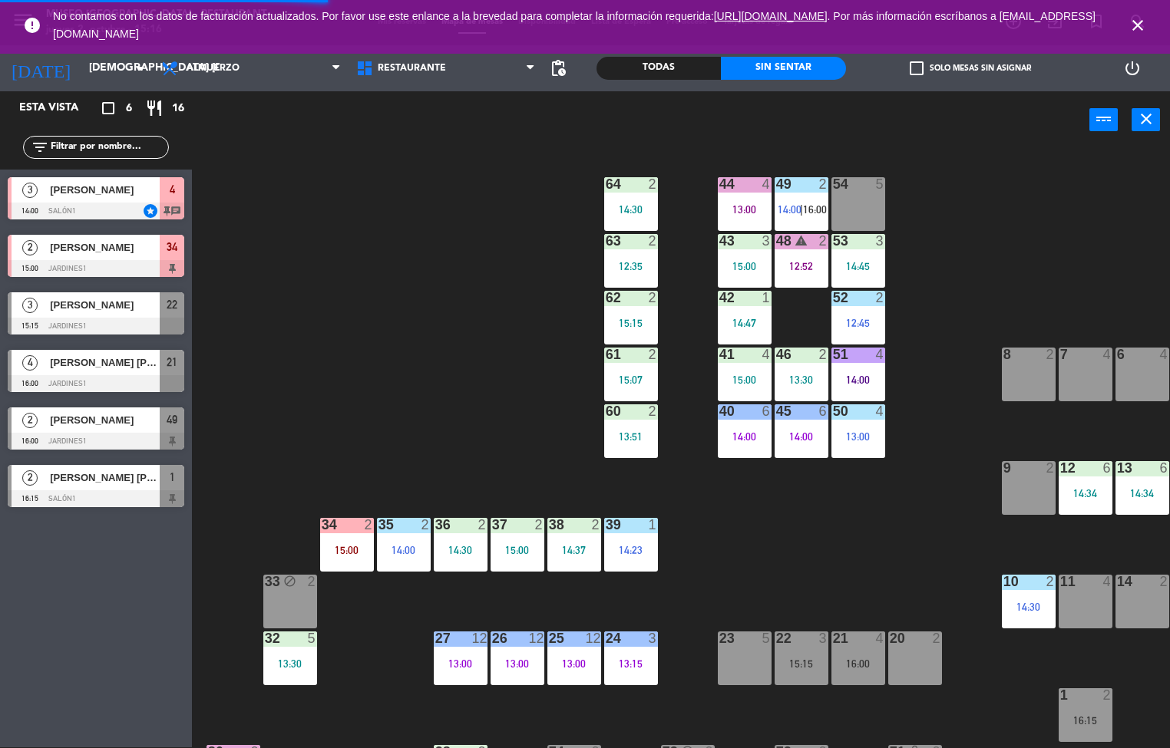
click at [751, 215] on div "44 4 13:00" at bounding box center [745, 204] width 54 height 54
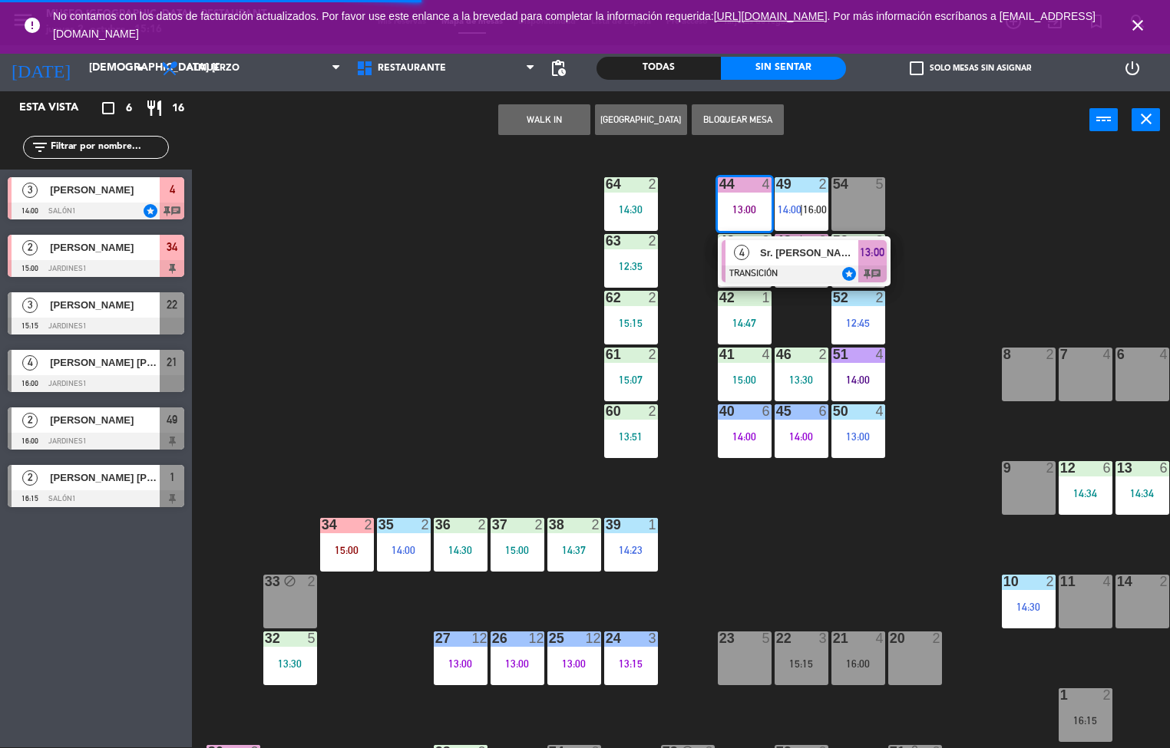
click at [802, 267] on div at bounding box center [804, 274] width 165 height 17
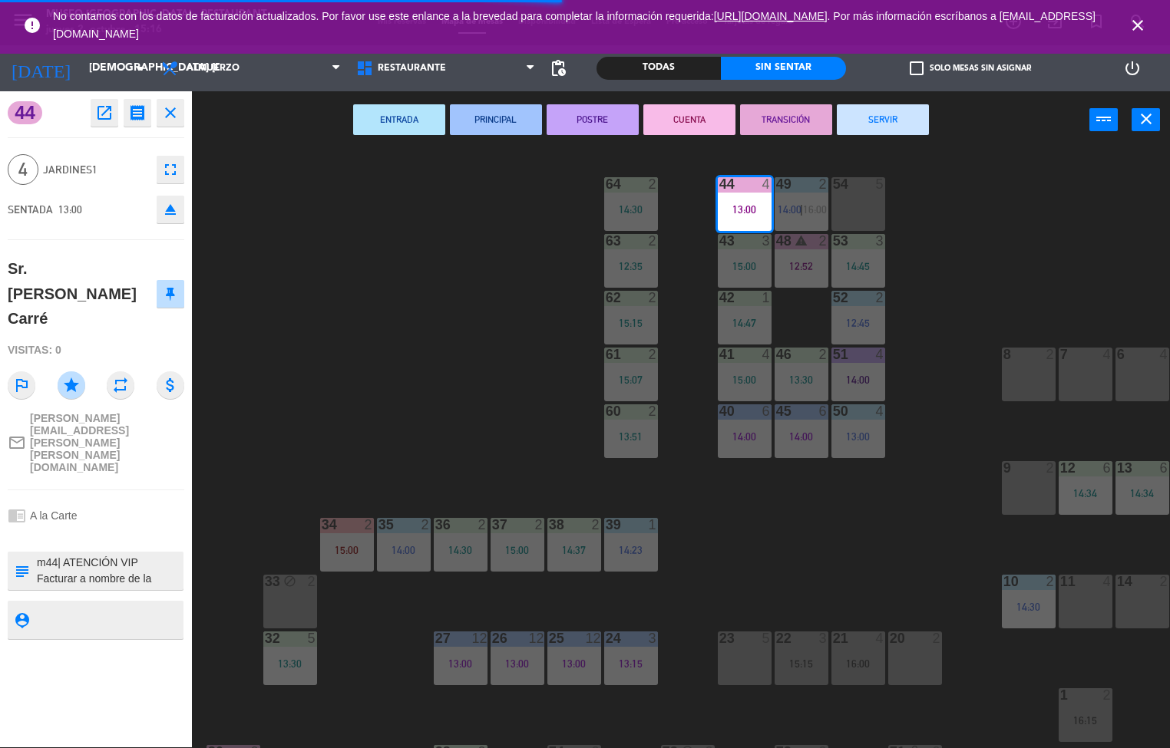
click at [910, 127] on button "SERVIR" at bounding box center [883, 119] width 92 height 31
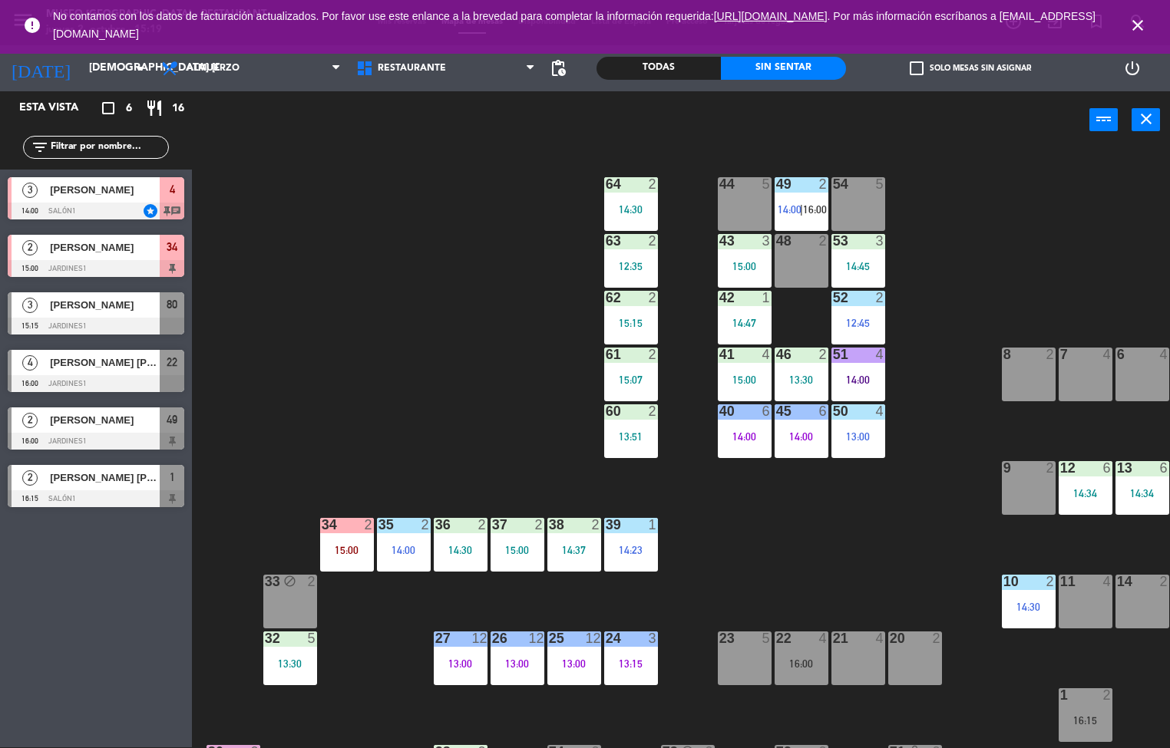
click at [846, 372] on div "51 4 14:00" at bounding box center [858, 375] width 54 height 54
click at [850, 378] on div "14:00" at bounding box center [858, 380] width 54 height 11
click at [857, 371] on div "51 4 14:00" at bounding box center [858, 375] width 54 height 54
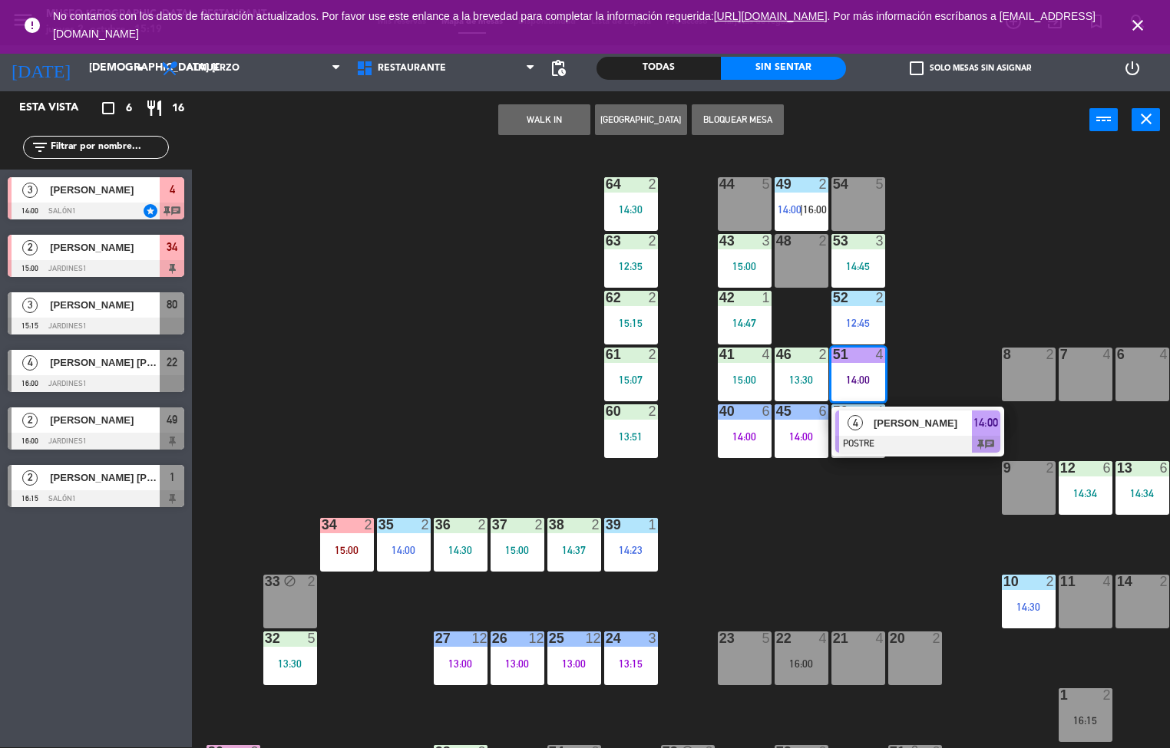
click at [954, 426] on span "[PERSON_NAME]" at bounding box center [923, 423] width 98 height 16
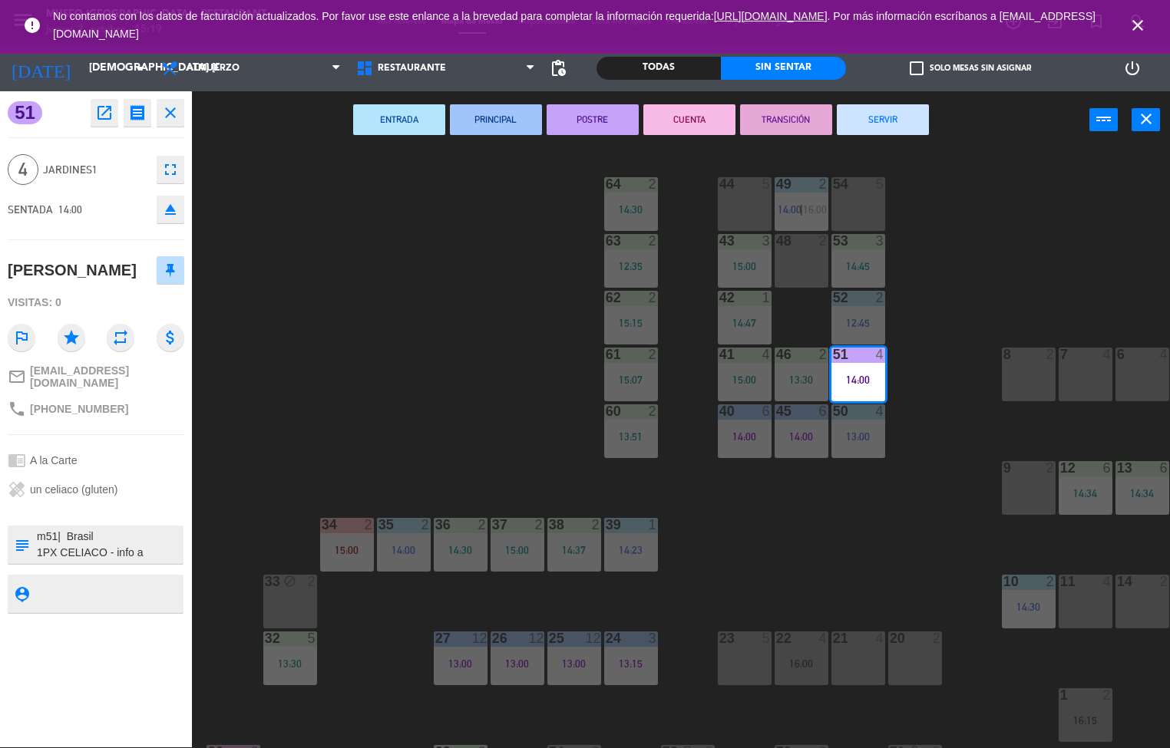
click at [904, 134] on button "SERVIR" at bounding box center [883, 119] width 92 height 31
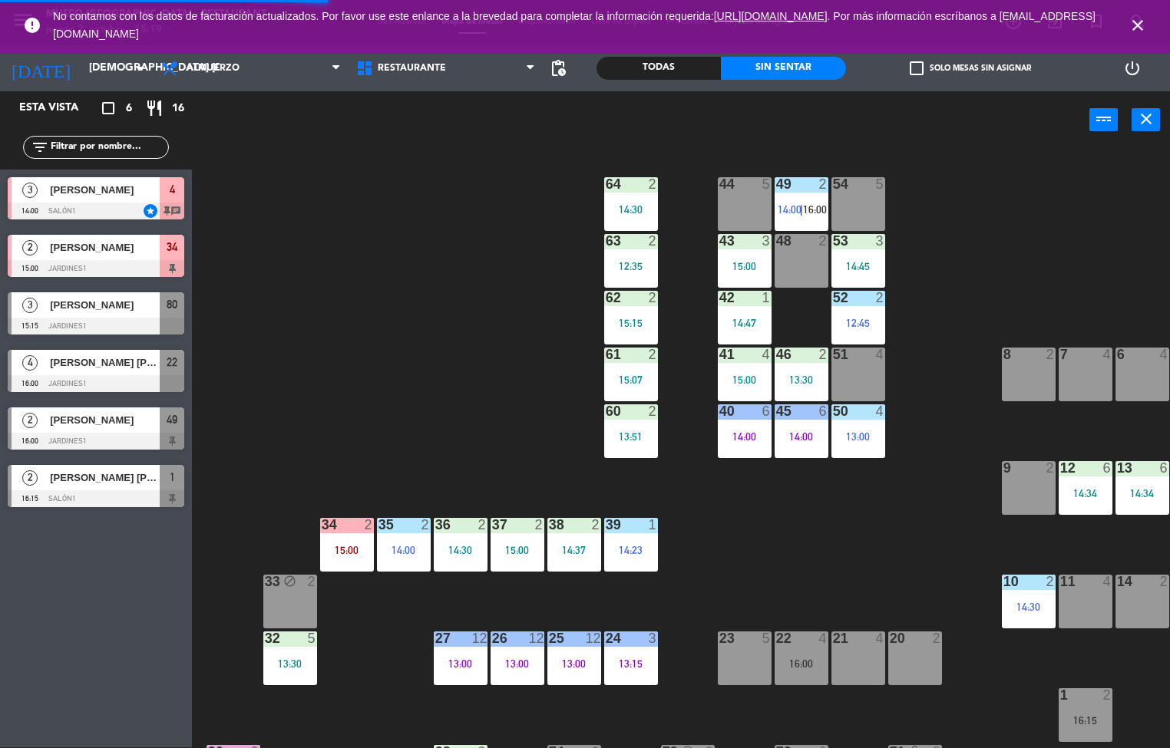
click at [790, 367] on div "46 2 13:30" at bounding box center [802, 375] width 54 height 54
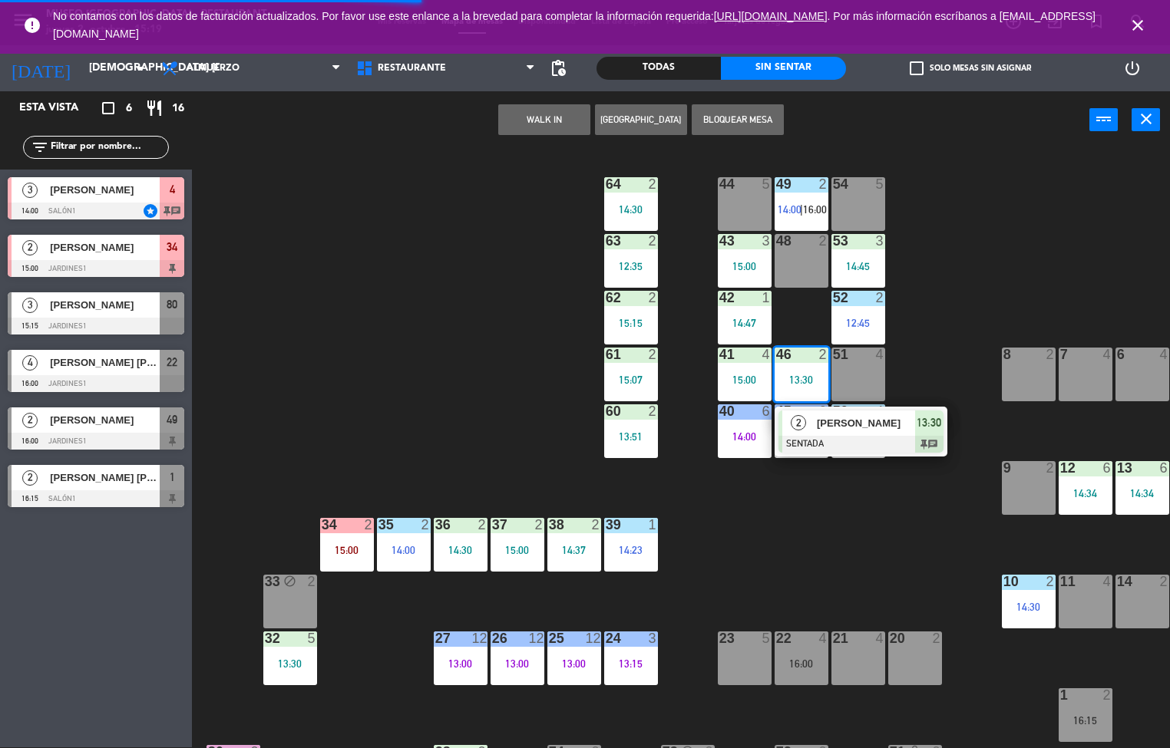
click at [871, 426] on span "[PERSON_NAME]" at bounding box center [866, 423] width 98 height 16
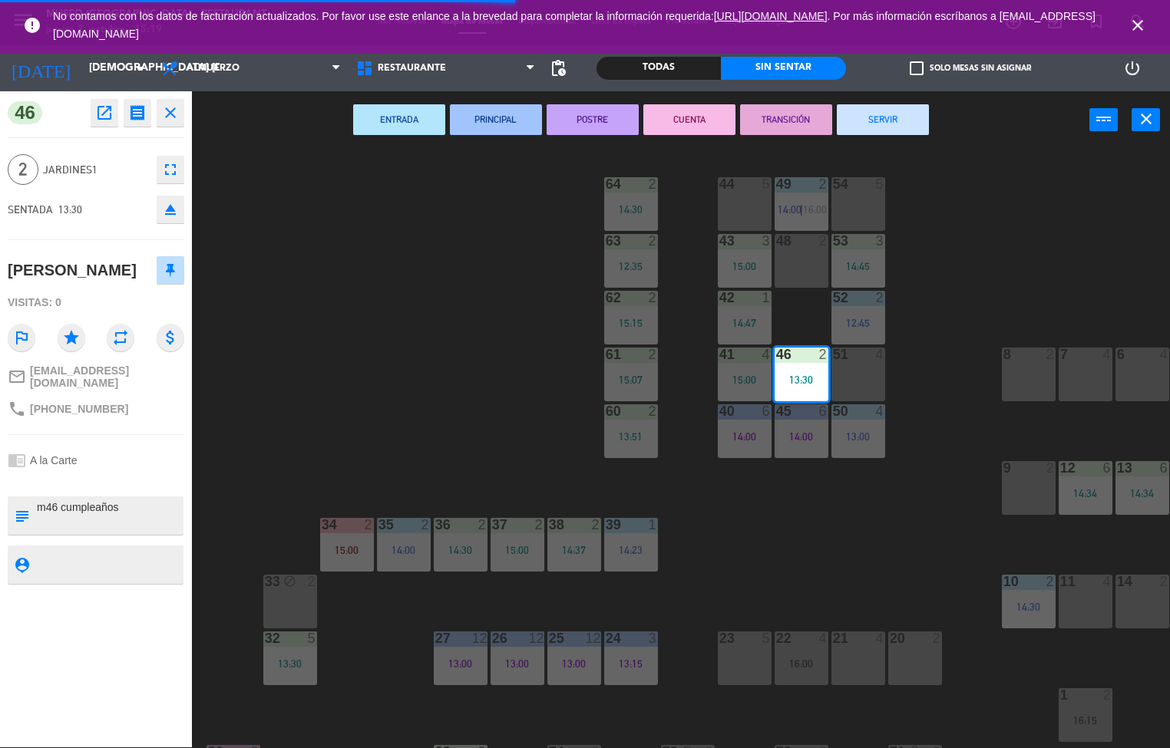
click at [805, 124] on button "TRANSICIÓN" at bounding box center [786, 119] width 92 height 31
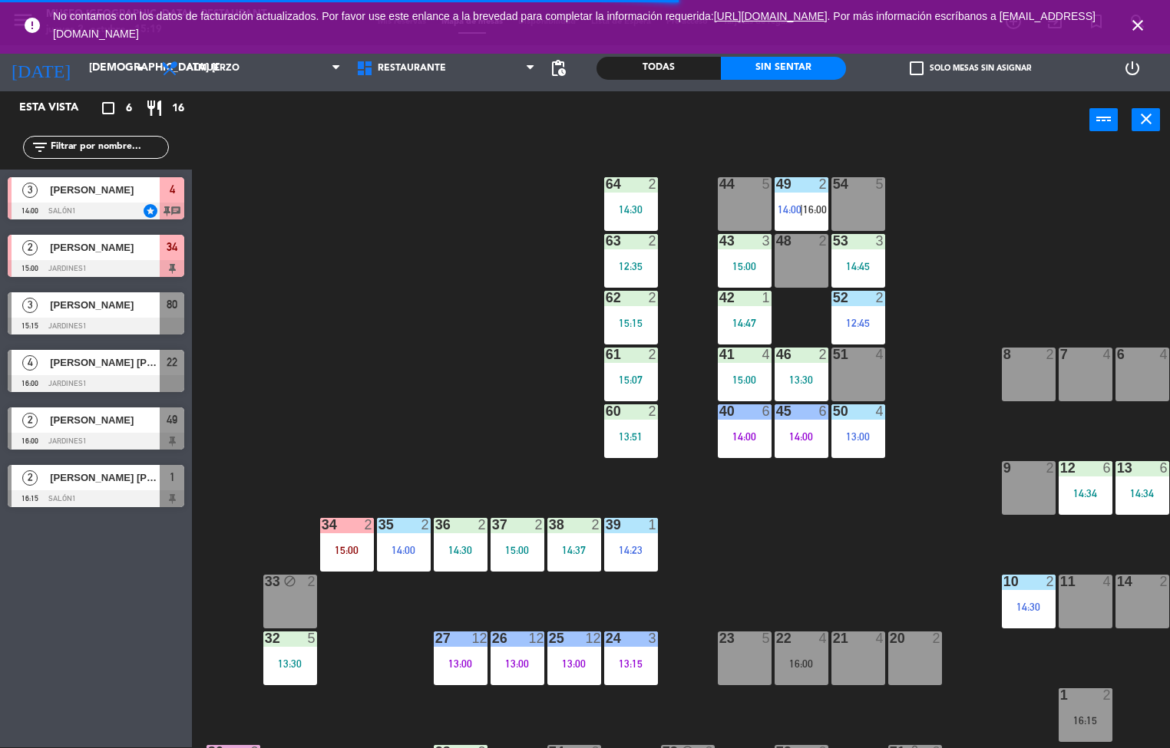
click at [869, 297] on div at bounding box center [857, 298] width 25 height 14
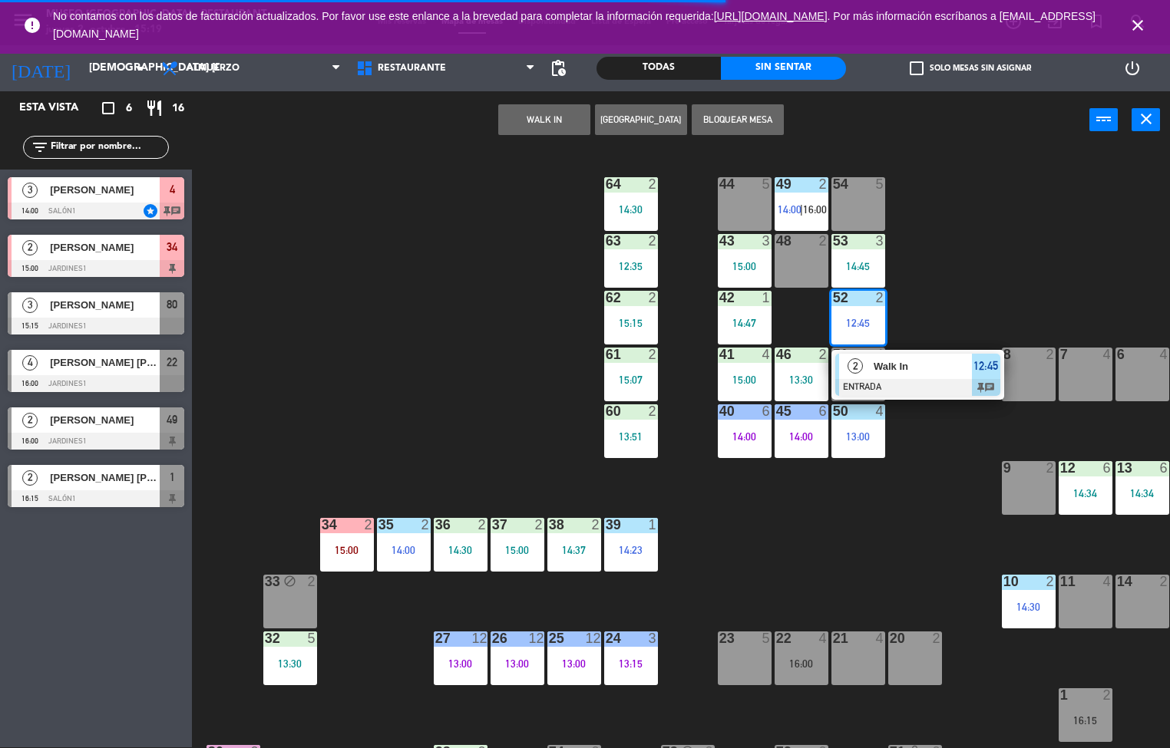
click at [924, 364] on span "Walk In" at bounding box center [923, 367] width 98 height 16
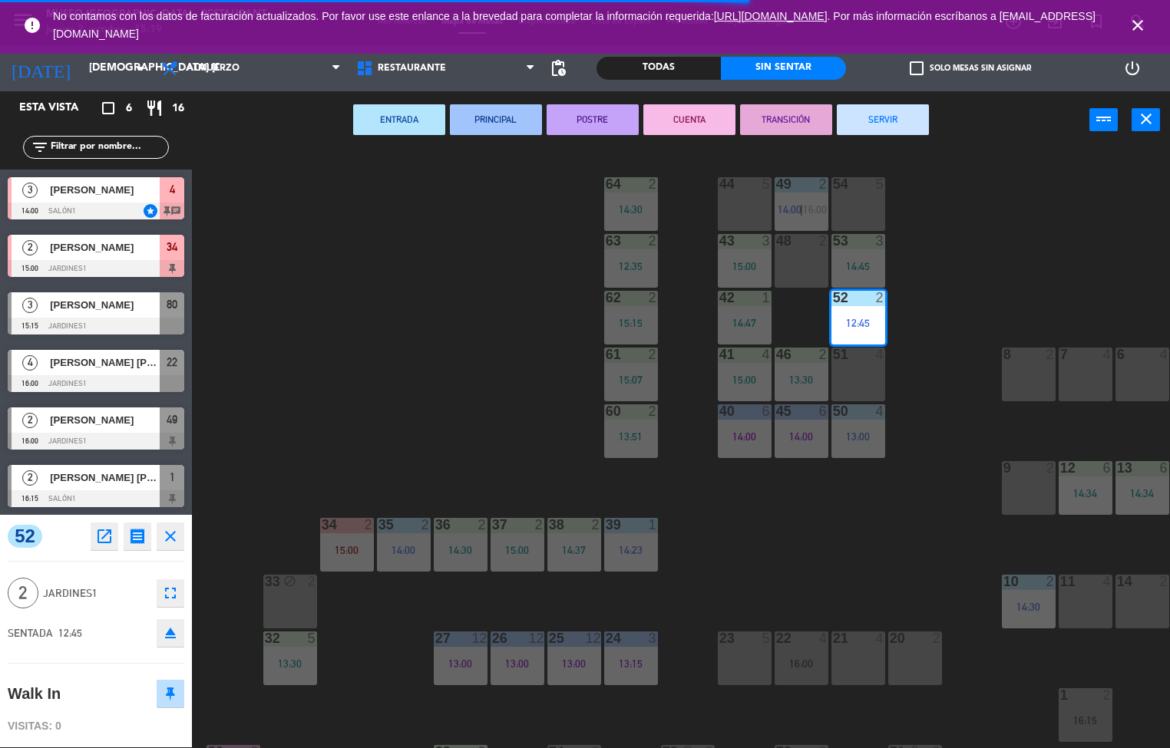
click at [894, 127] on button "SERVIR" at bounding box center [883, 119] width 92 height 31
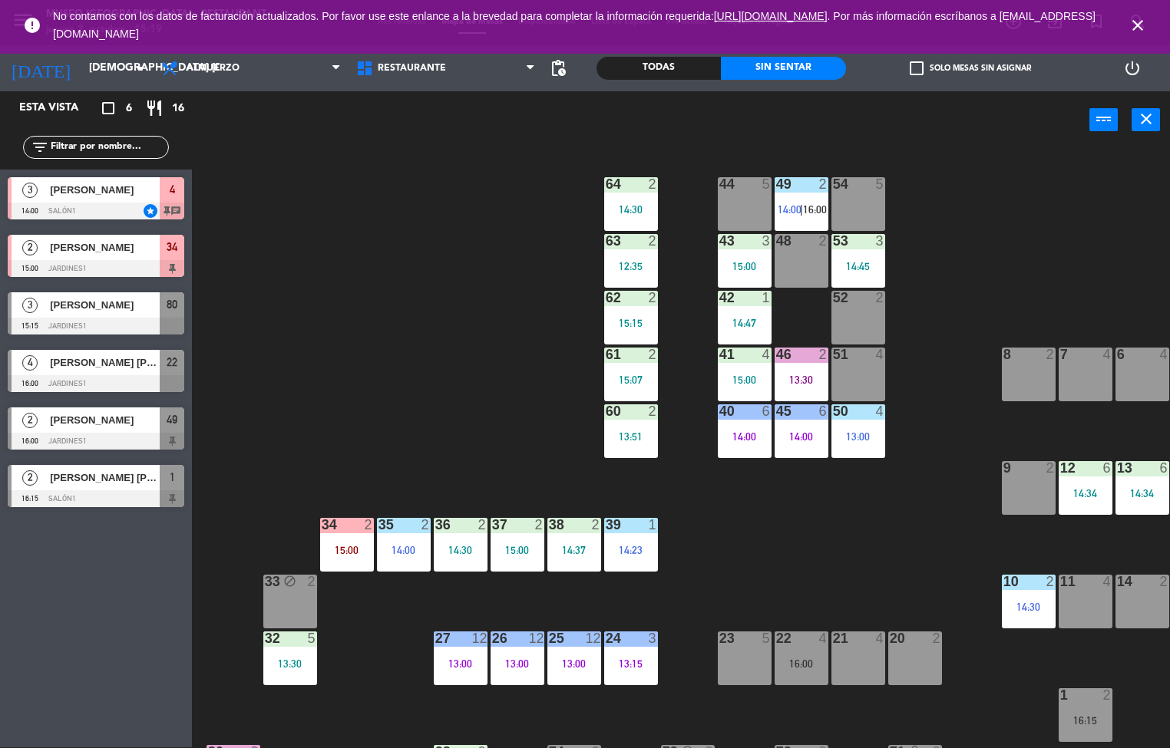
scroll to position [0, 124]
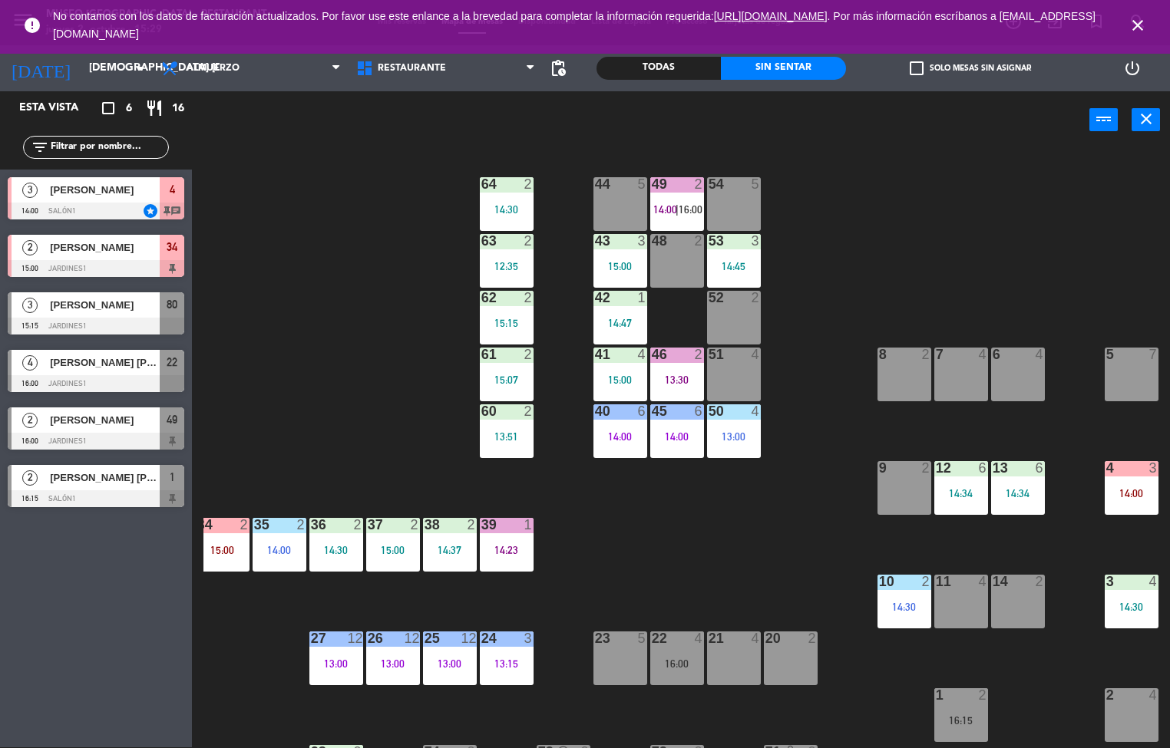
click at [800, 288] on div "44 5 49 2 14:00 | 16:00 54 5 64 2 14:30 48 2 53 3 14:45 63 2 12:35 43 3 15:00 6…" at bounding box center [686, 449] width 966 height 599
click at [742, 530] on div "44 5 49 2 14:00 | 16:00 54 5 64 2 14:30 48 2 53 3 14:45 63 2 12:35 43 3 15:00 6…" at bounding box center [686, 449] width 966 height 599
click at [733, 254] on div "53 3 14:45" at bounding box center [734, 261] width 54 height 54
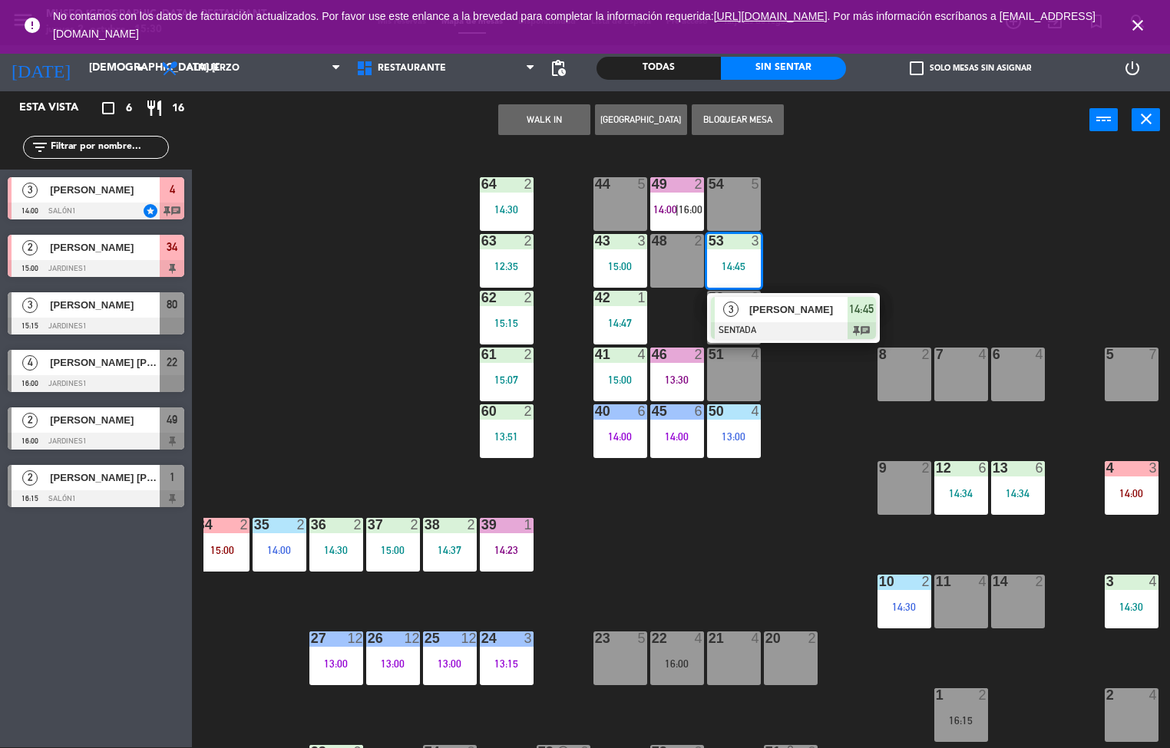
click at [800, 322] on div at bounding box center [793, 330] width 165 height 17
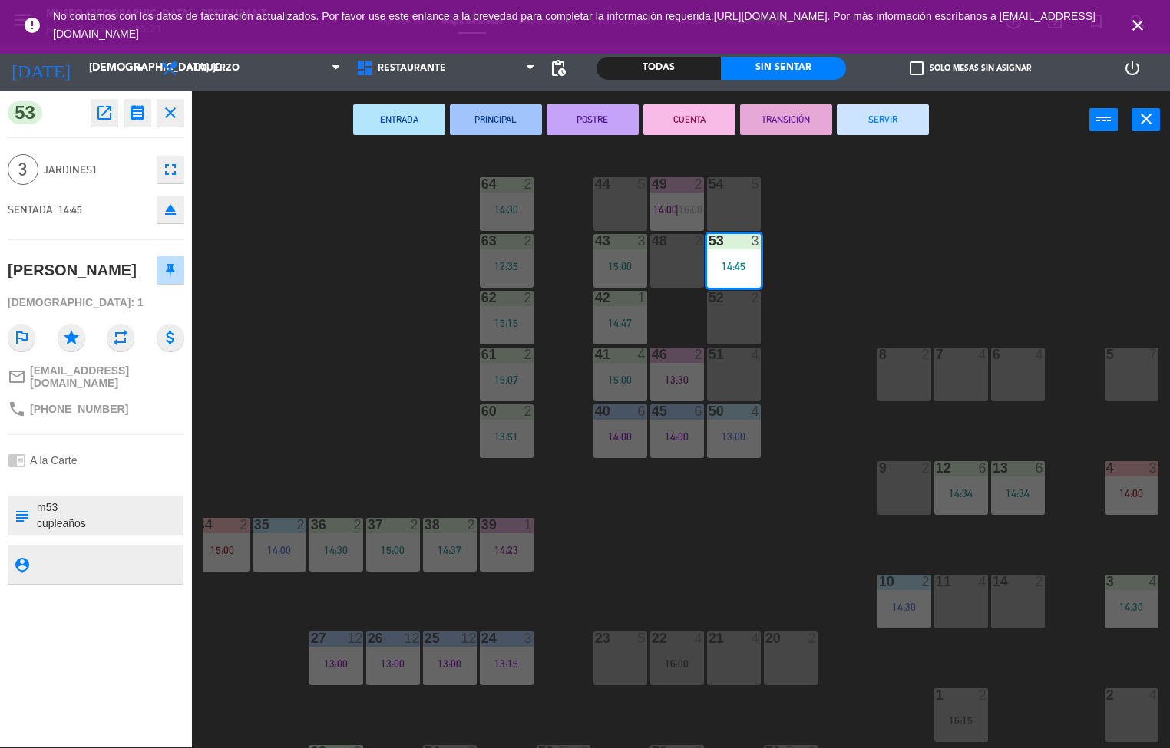
click at [707, 523] on div "44 5 49 2 14:00 | 16:00 54 5 64 2 14:30 48 2 53 3 14:45 63 2 12:35 43 3 15:00 6…" at bounding box center [686, 449] width 966 height 599
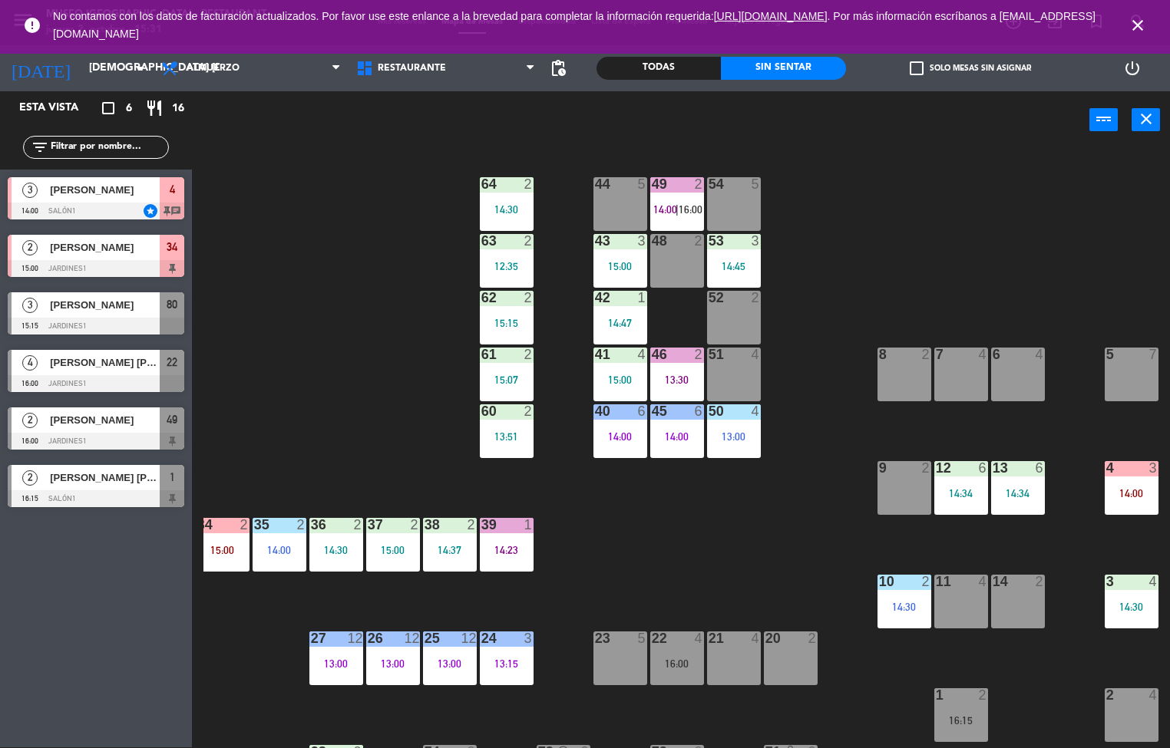
click at [620, 254] on div "43 3 15:00" at bounding box center [620, 261] width 54 height 54
